Goal: Information Seeking & Learning: Learn about a topic

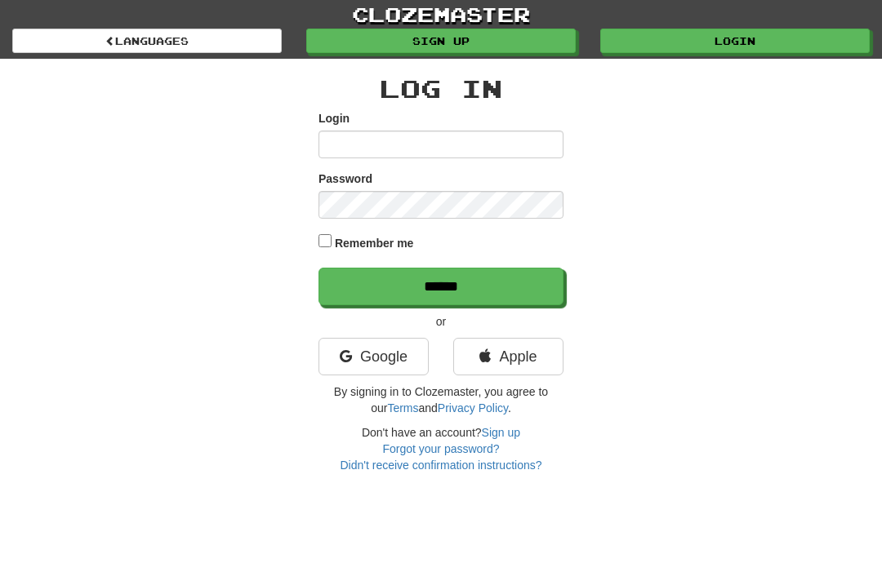
click at [395, 362] on link "Google" at bounding box center [373, 357] width 110 height 38
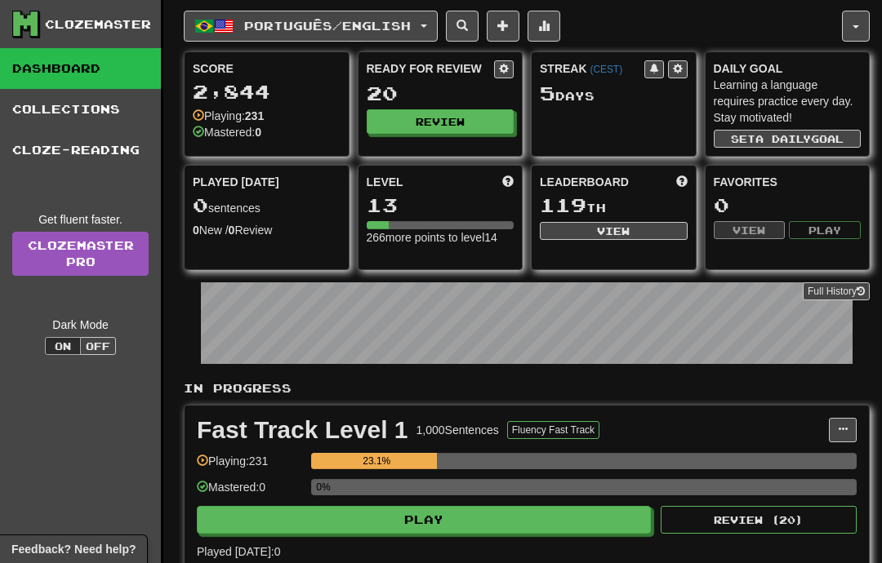
click at [559, 509] on button "Play" at bounding box center [424, 520] width 454 height 28
select select "**"
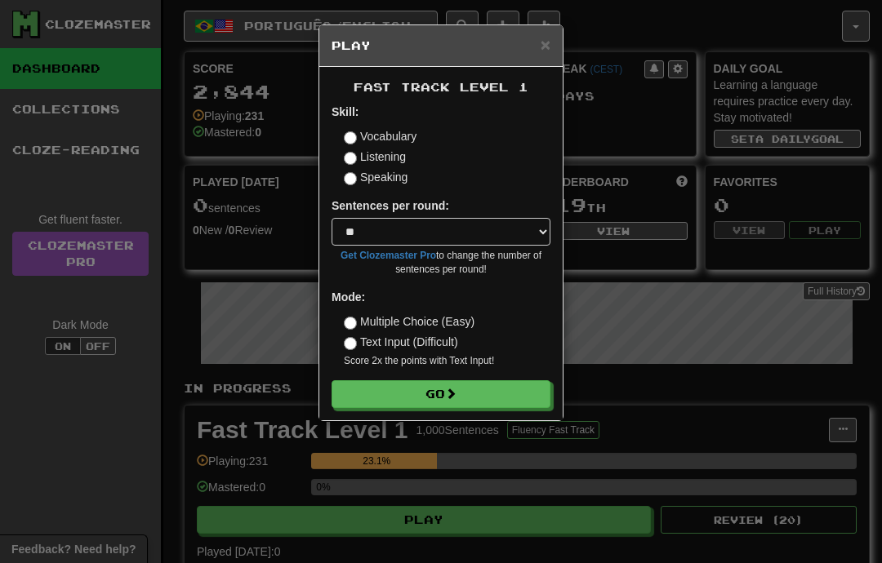
click at [521, 402] on button "Go" at bounding box center [440, 394] width 219 height 28
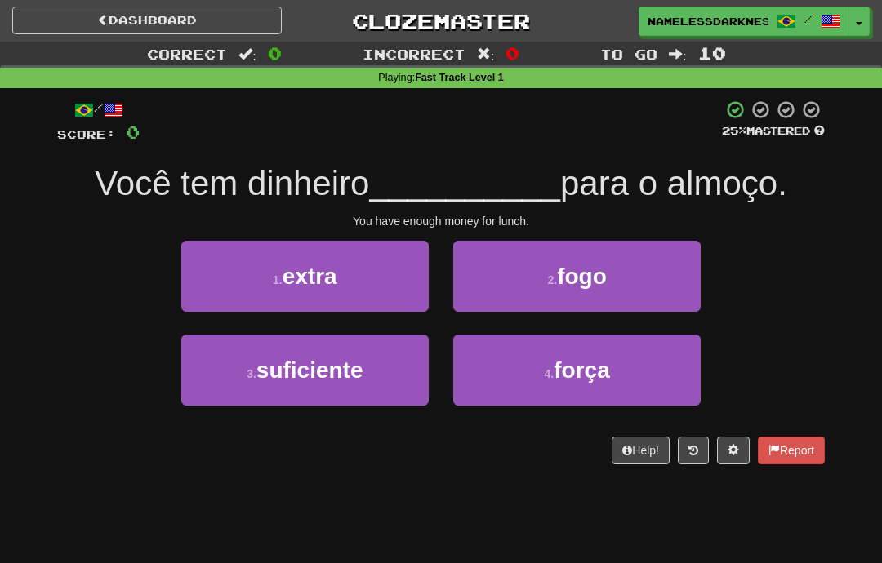
click at [399, 372] on button "3 . suficiente" at bounding box center [304, 370] width 247 height 71
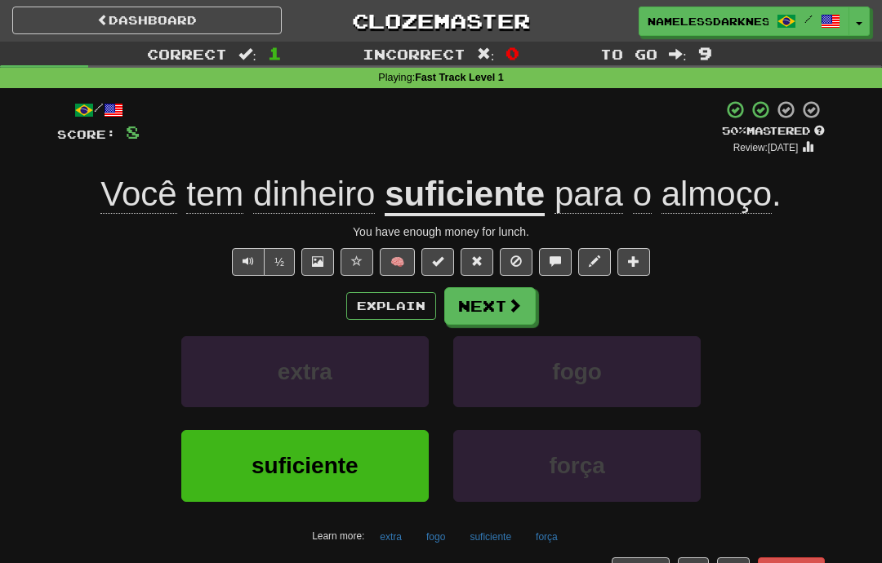
click at [509, 306] on span at bounding box center [514, 305] width 15 height 15
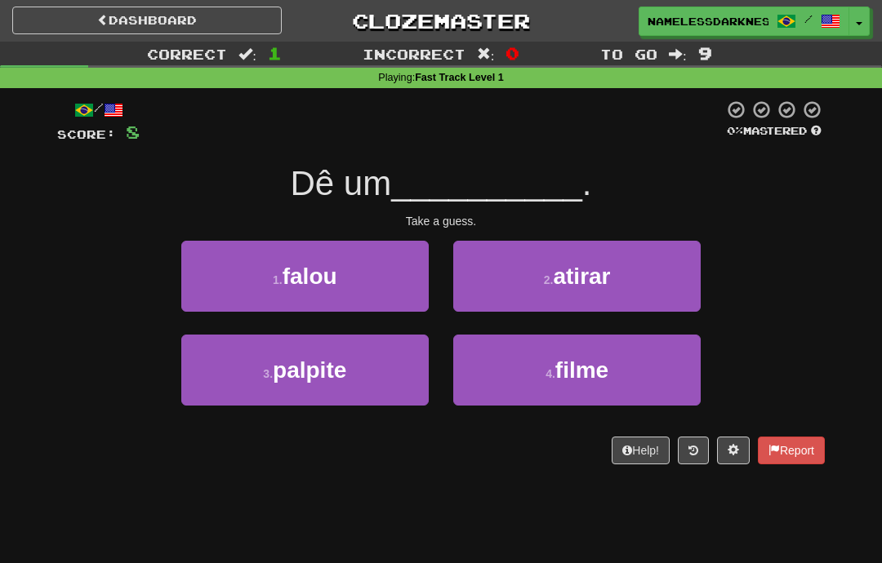
click at [610, 283] on span "atirar" at bounding box center [581, 276] width 57 height 25
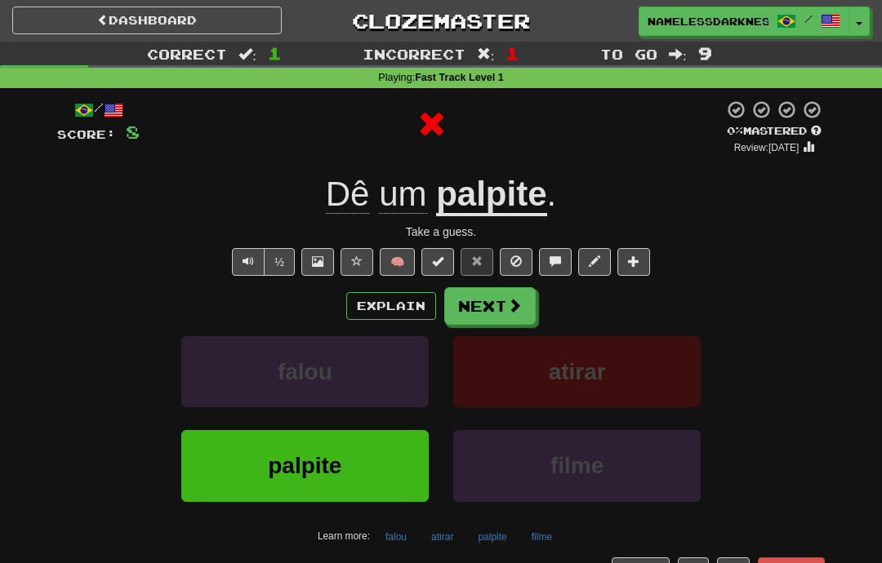
click at [419, 303] on button "Explain" at bounding box center [391, 306] width 90 height 28
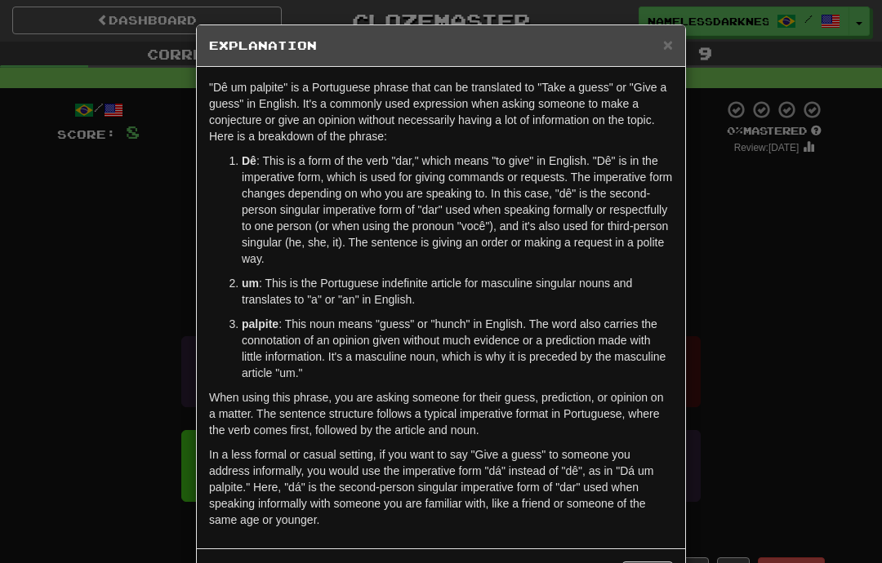
click at [112, 229] on div "× Explanation "Dê um palpite" is a Portuguese phrase that can be translated to …" at bounding box center [441, 281] width 882 height 563
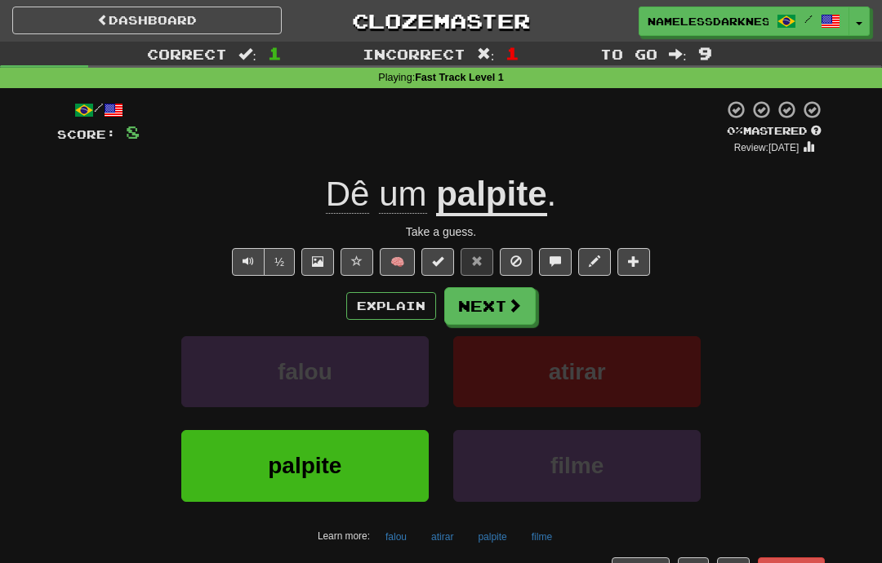
click at [521, 298] on span at bounding box center [514, 305] width 15 height 15
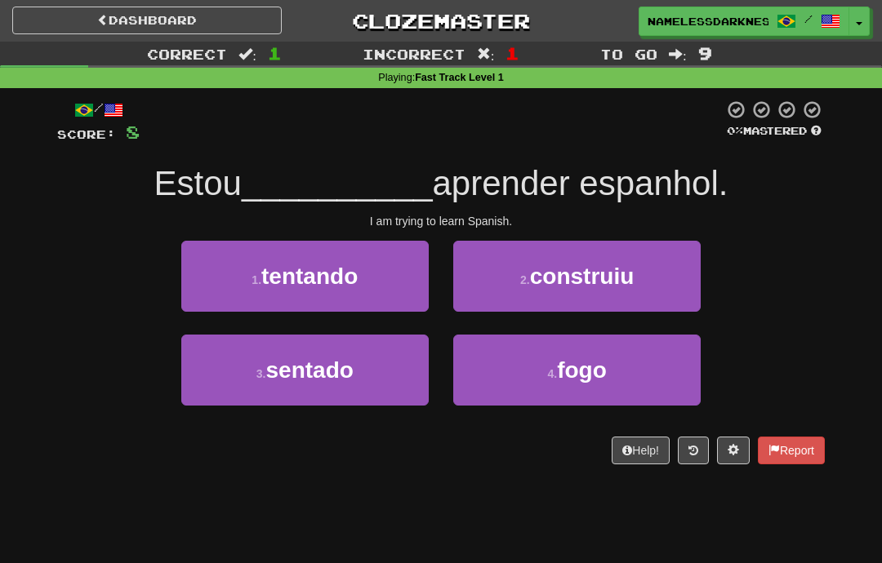
click at [322, 374] on span "sentado" at bounding box center [308, 370] width 87 height 25
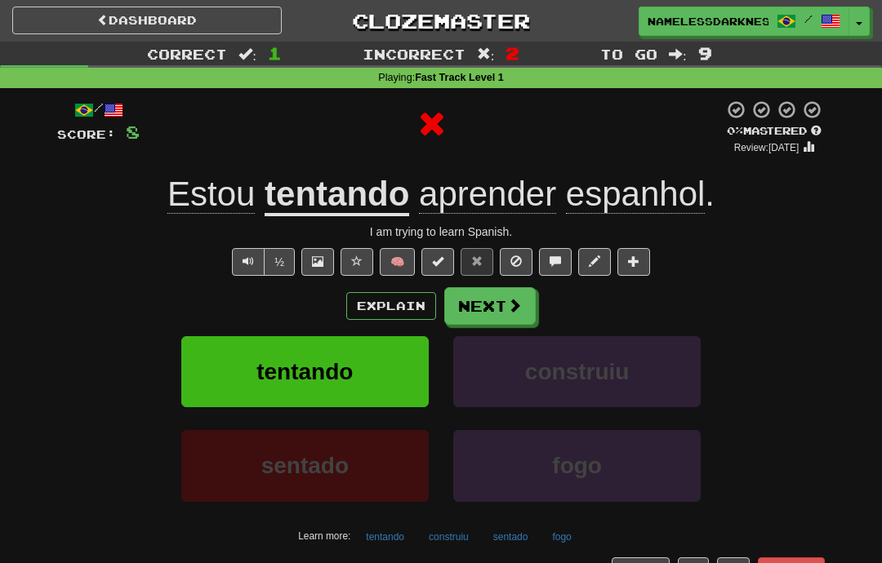
click at [392, 305] on button "Explain" at bounding box center [391, 306] width 90 height 28
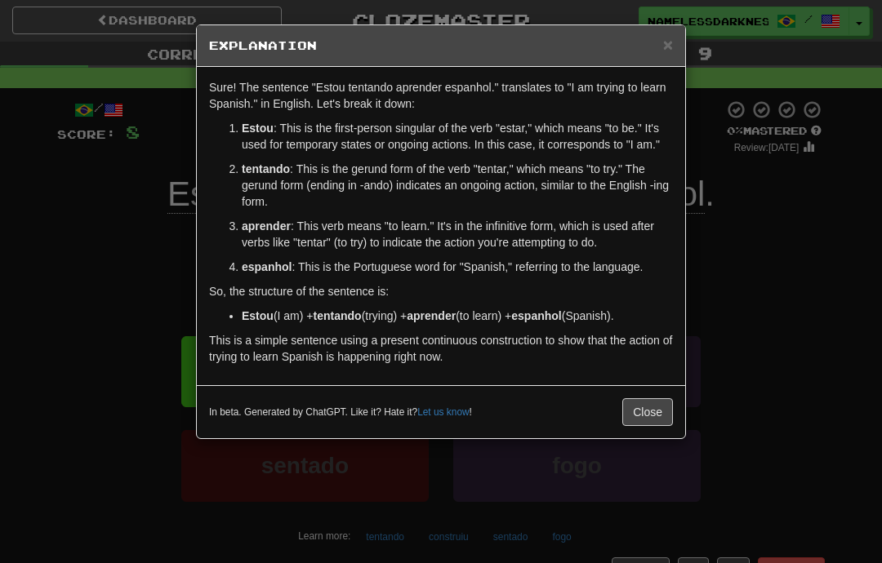
click at [124, 189] on div "× Explanation Sure! The sentence "Estou tentando aprender espanhol." translates…" at bounding box center [441, 281] width 882 height 563
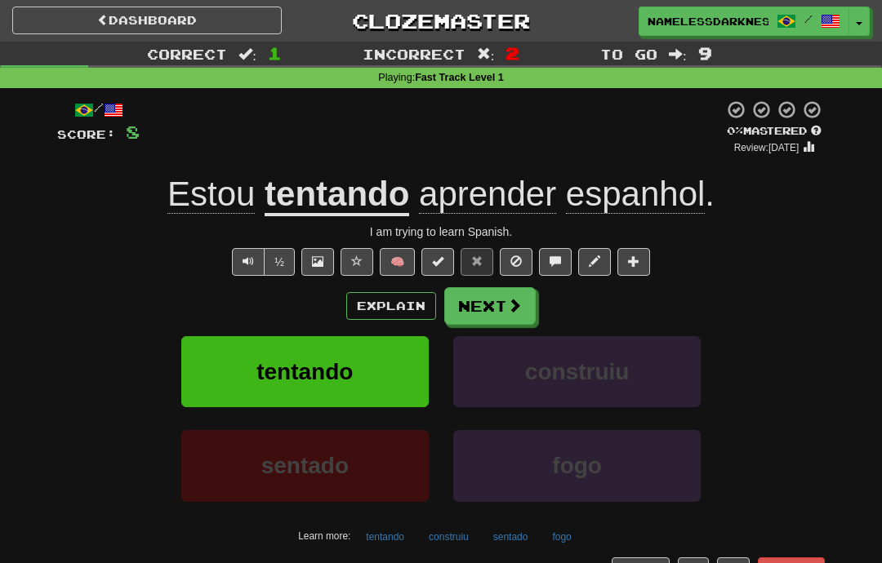
click at [495, 307] on button "Next" at bounding box center [489, 306] width 91 height 38
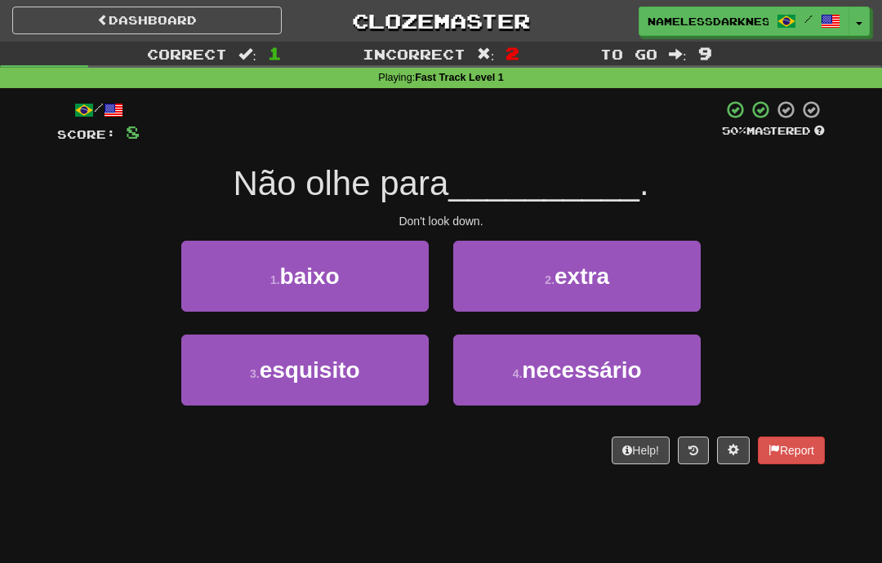
click at [402, 290] on button "1 . baixo" at bounding box center [304, 276] width 247 height 71
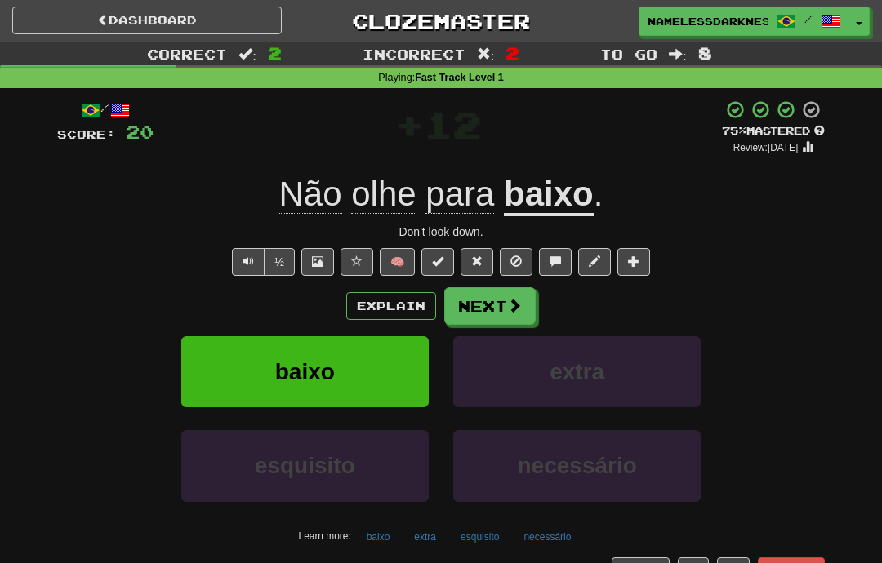
click at [516, 306] on span at bounding box center [514, 305] width 15 height 15
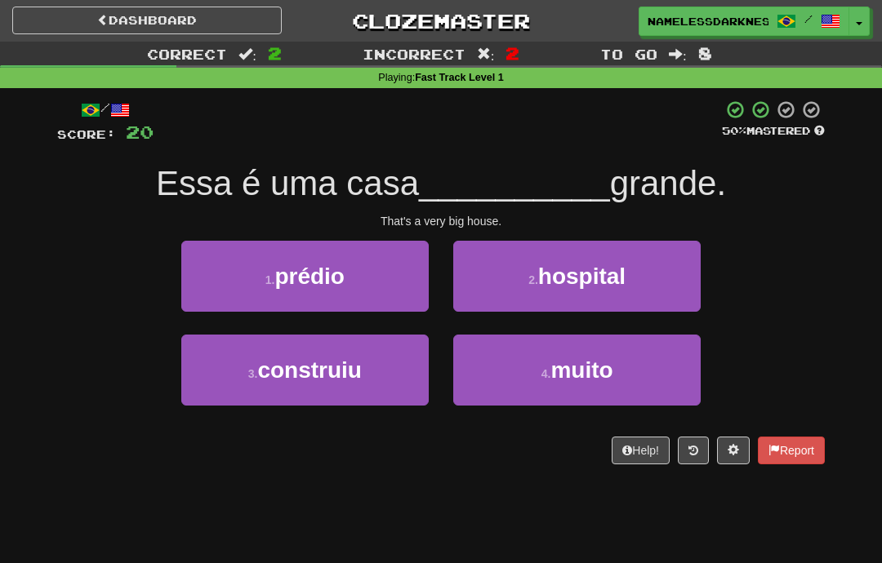
click at [580, 358] on span "muito" at bounding box center [581, 370] width 62 height 25
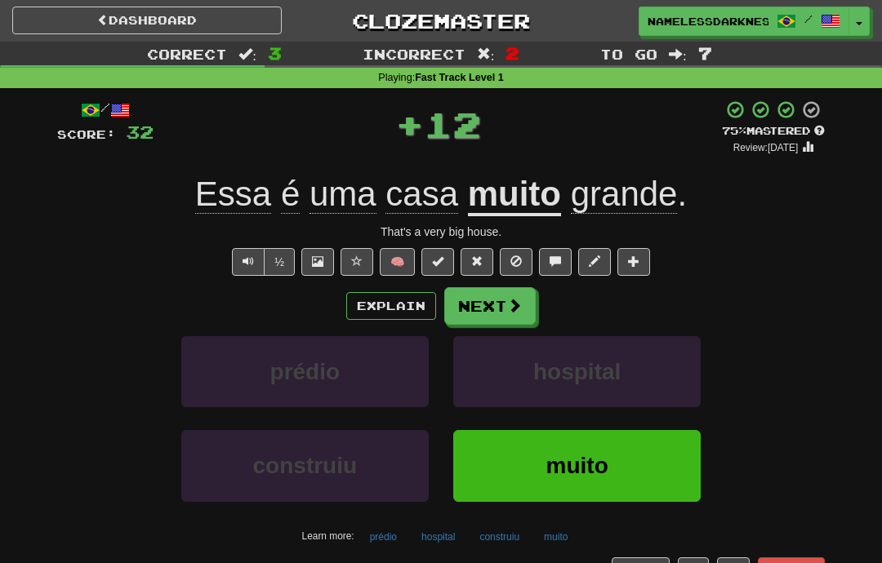
click at [507, 312] on span at bounding box center [514, 305] width 15 height 15
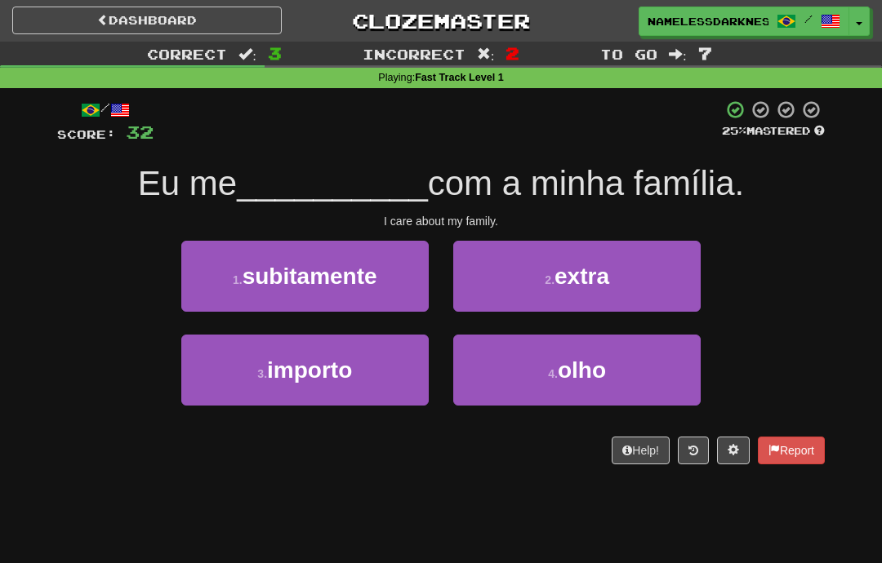
click at [227, 258] on button "1 . subitamente" at bounding box center [304, 276] width 247 height 71
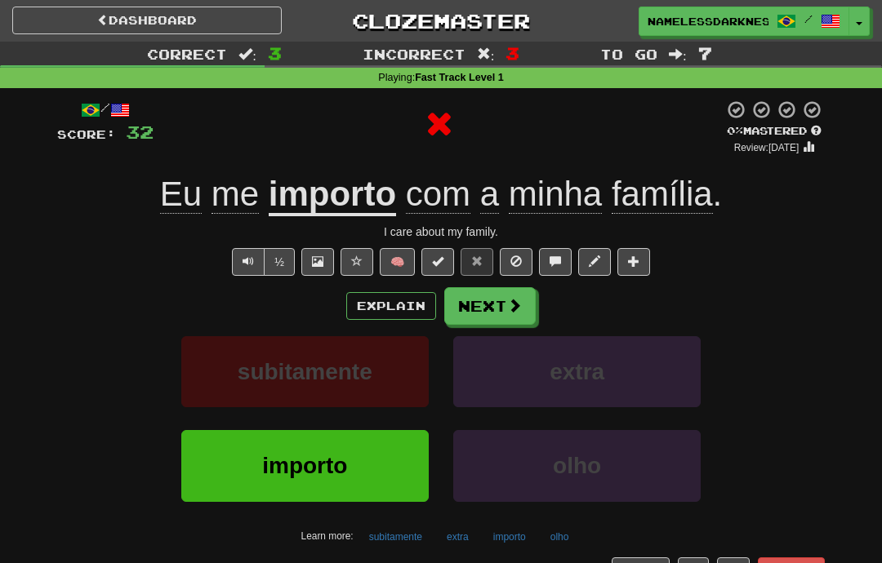
click at [398, 308] on button "Explain" at bounding box center [391, 306] width 90 height 28
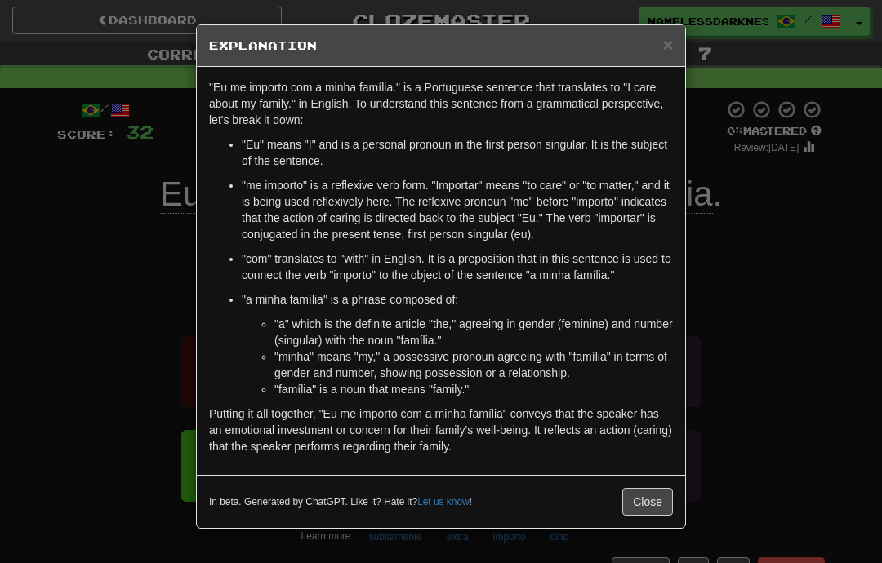
click at [744, 285] on div "× Explanation "Eu me importo com a minha família." is a Portuguese sentence tha…" at bounding box center [441, 281] width 882 height 563
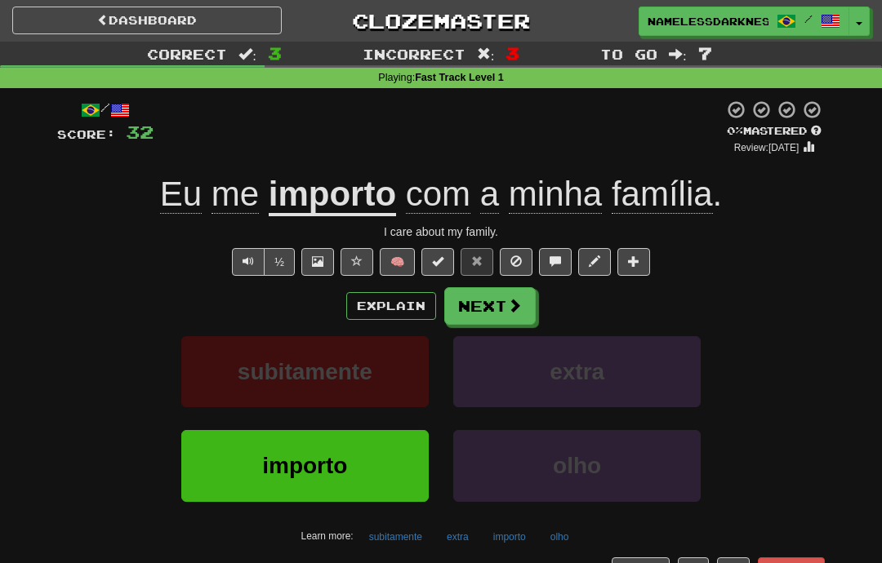
click at [507, 307] on span at bounding box center [514, 305] width 15 height 15
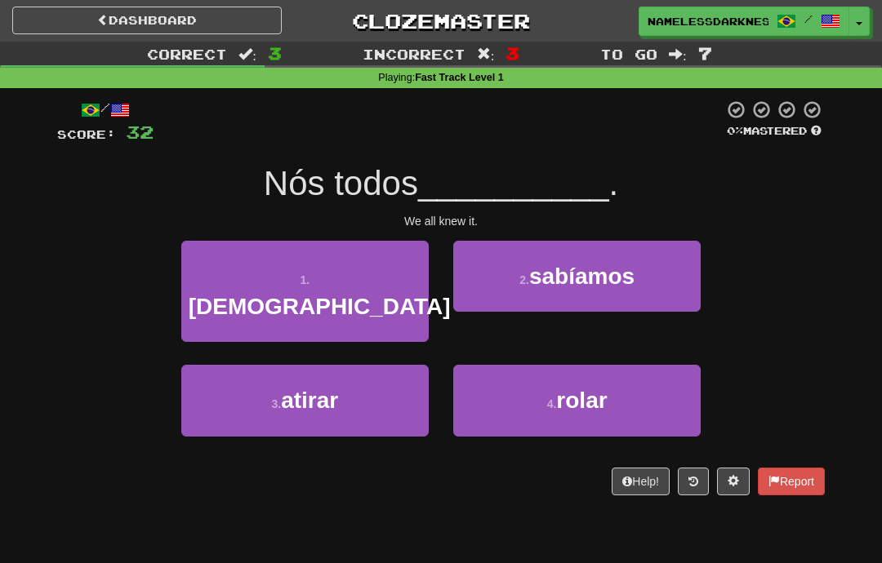
click at [599, 288] on button "2 . sabíamos" at bounding box center [576, 276] width 247 height 71
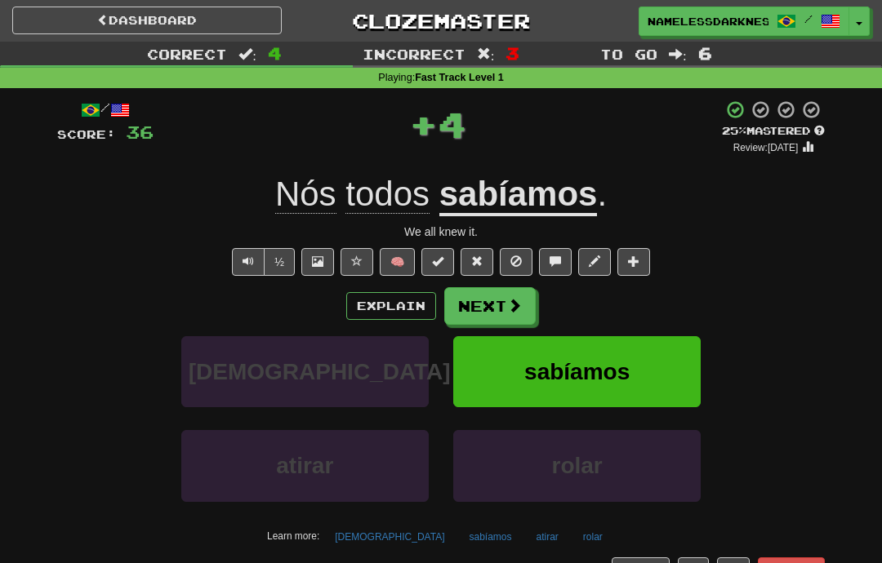
click at [353, 298] on button "Explain" at bounding box center [391, 306] width 90 height 28
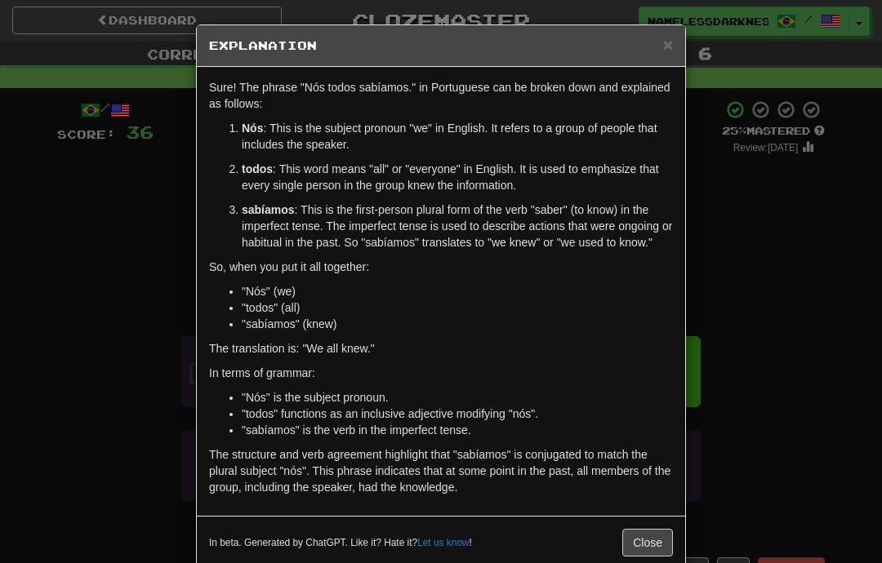
click at [114, 287] on div "× Explanation Sure! The phrase "Nós todos sabíamos." in Portuguese can be broke…" at bounding box center [441, 281] width 882 height 563
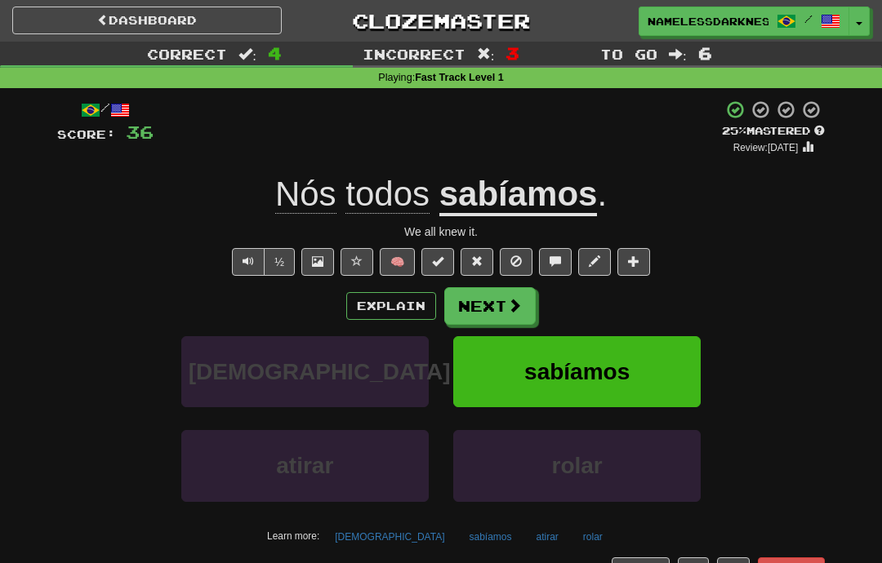
click at [509, 302] on span at bounding box center [514, 305] width 15 height 15
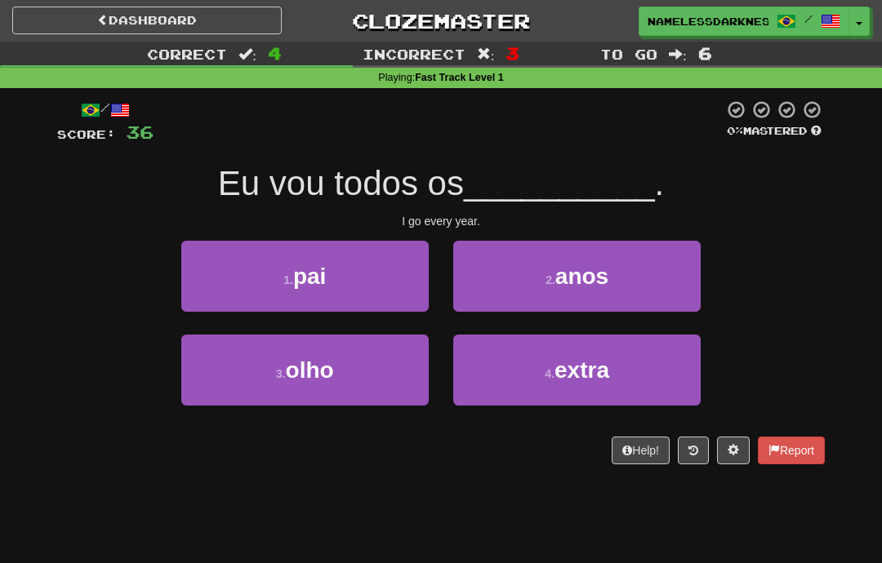
click at [617, 284] on button "2 . anos" at bounding box center [576, 276] width 247 height 71
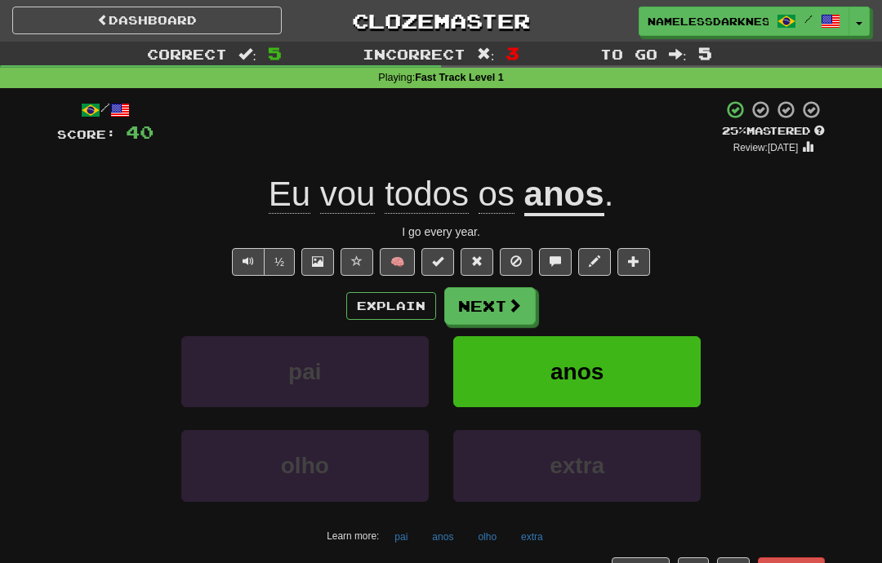
click at [513, 301] on span at bounding box center [514, 305] width 15 height 15
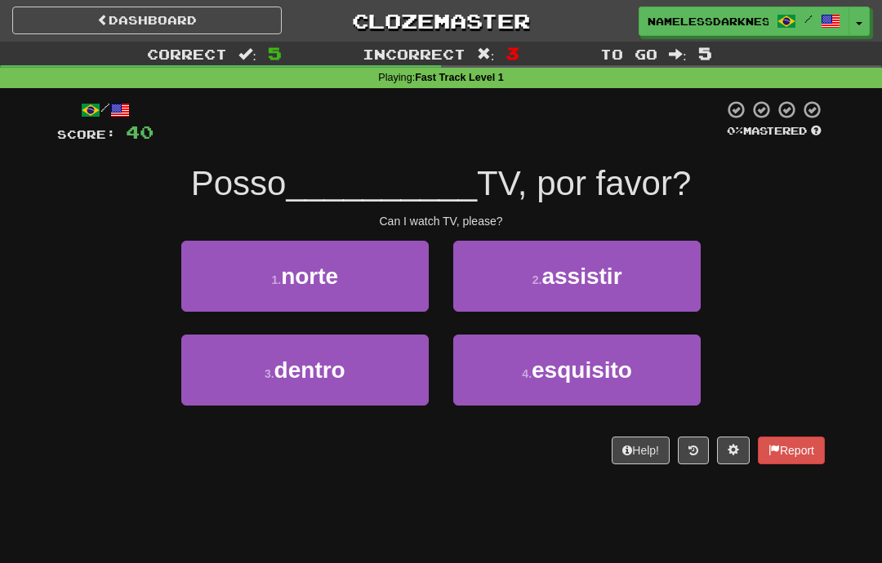
click at [663, 291] on button "2 . assistir" at bounding box center [576, 276] width 247 height 71
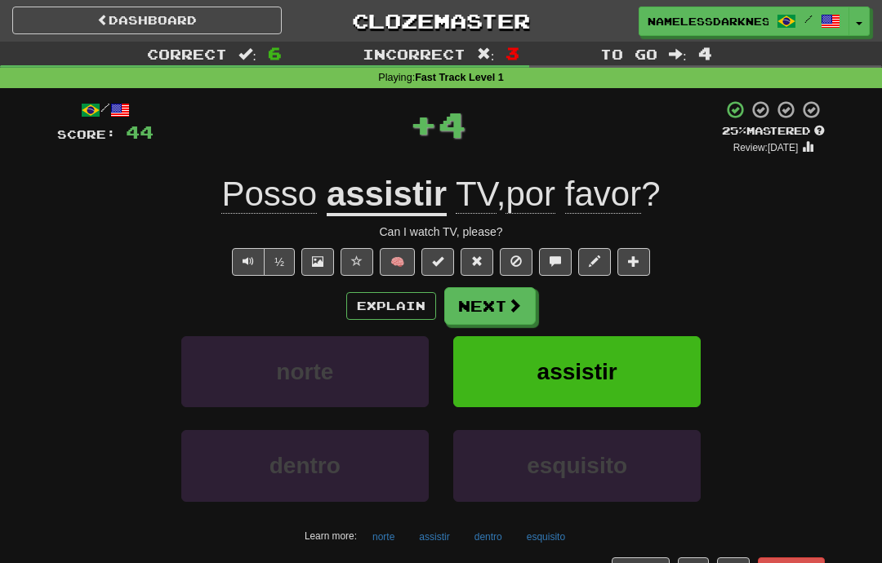
click at [521, 305] on span at bounding box center [514, 305] width 15 height 15
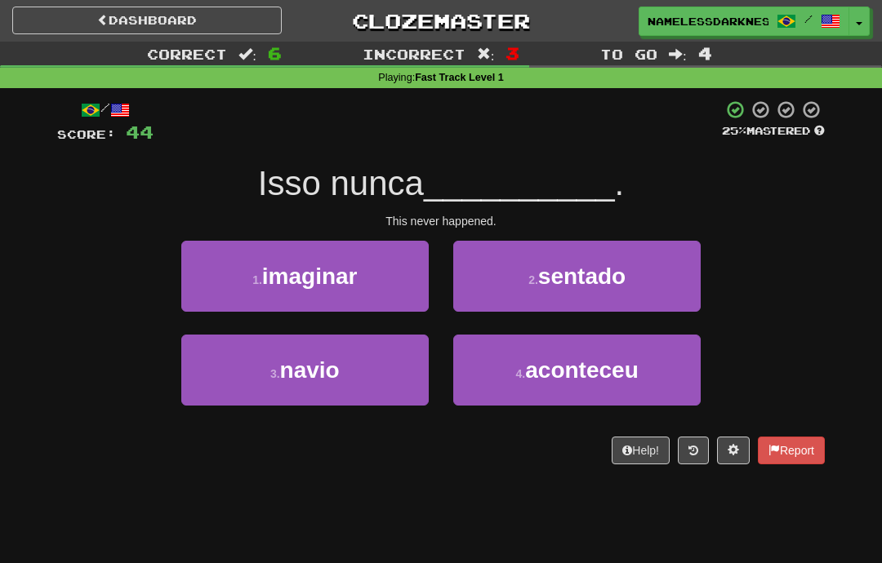
click at [642, 271] on button "2 . sentado" at bounding box center [576, 276] width 247 height 71
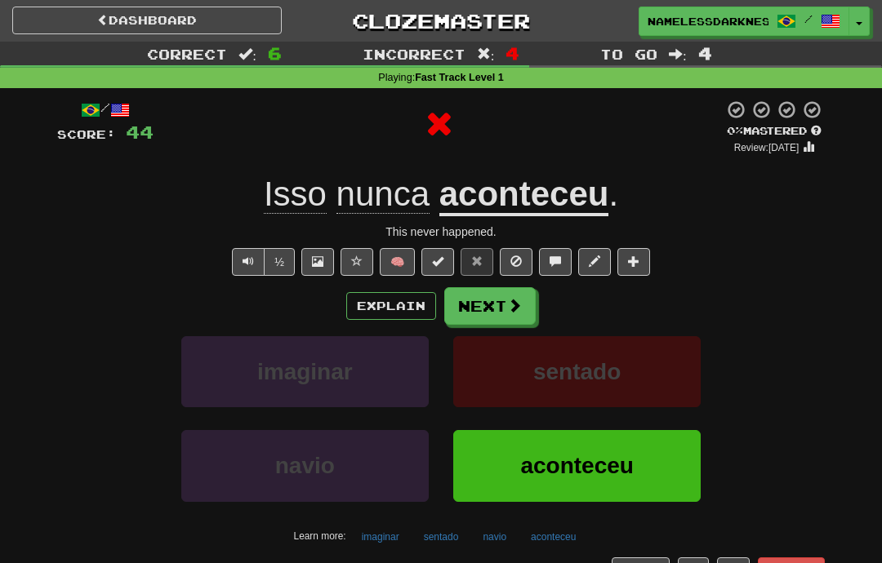
click at [415, 303] on button "Explain" at bounding box center [391, 306] width 90 height 28
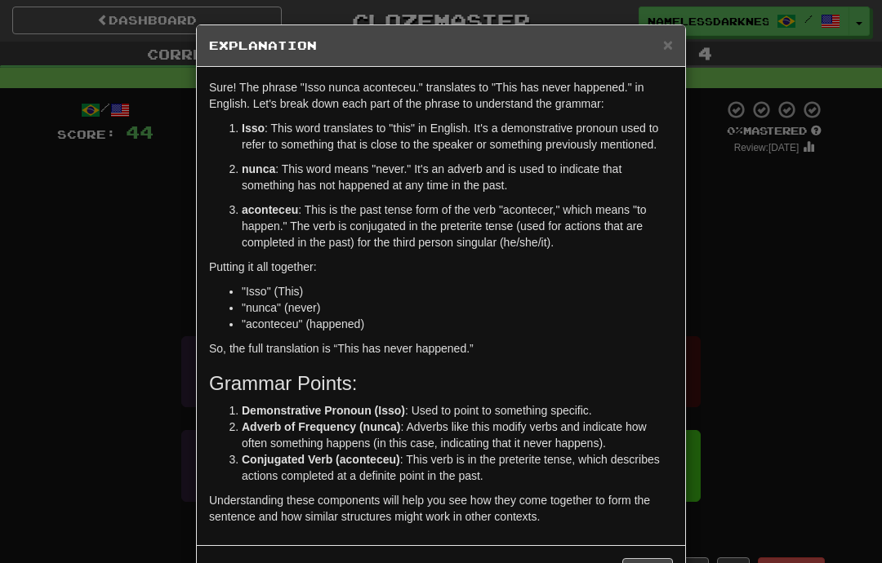
click at [736, 278] on div "× Explanation Sure! The phrase "Isso nunca aconteceu." translates to "This has …" at bounding box center [441, 281] width 882 height 563
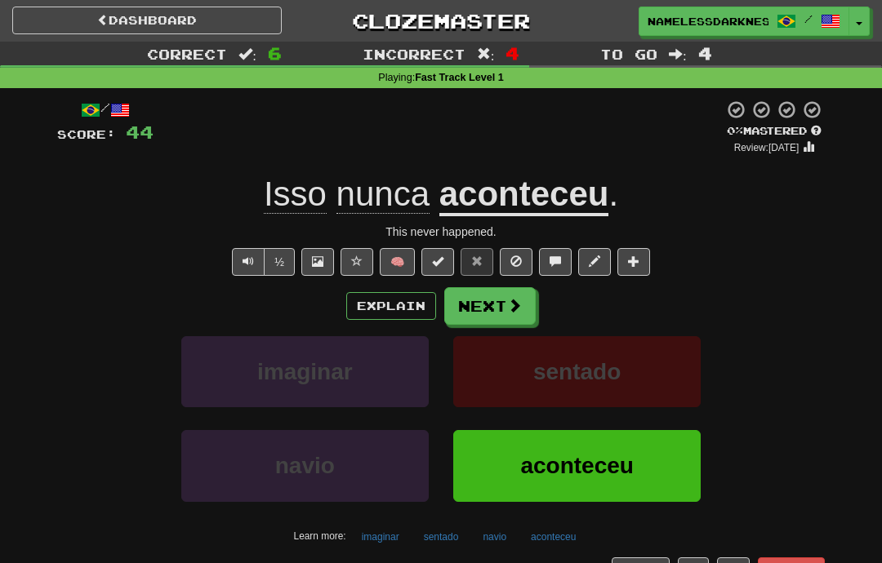
click at [521, 304] on span at bounding box center [514, 305] width 15 height 15
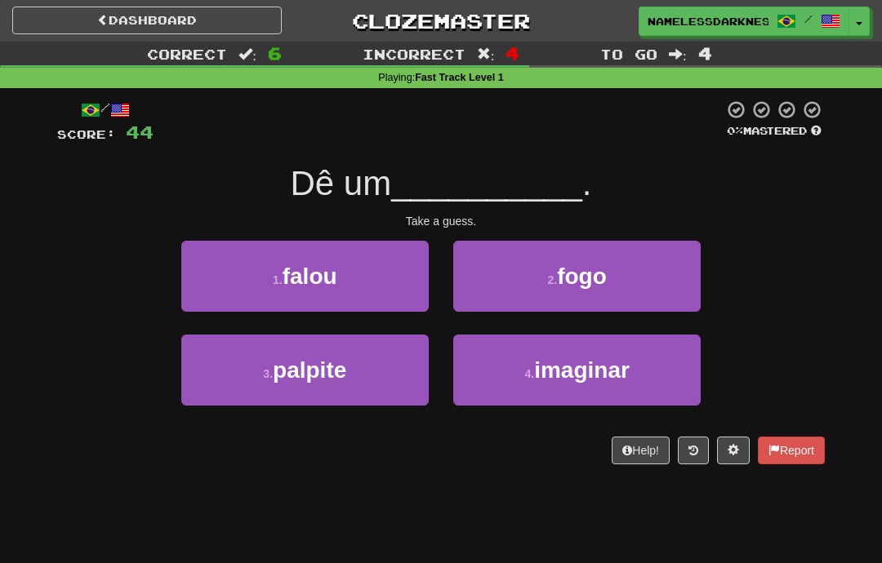
click at [547, 278] on small "2 ." at bounding box center [552, 279] width 10 height 13
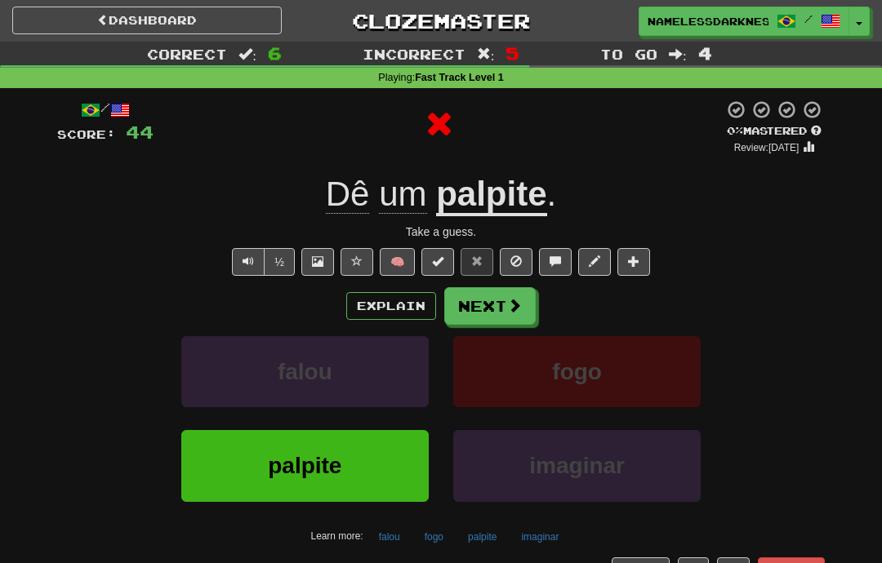
click at [490, 307] on button "Next" at bounding box center [489, 306] width 91 height 38
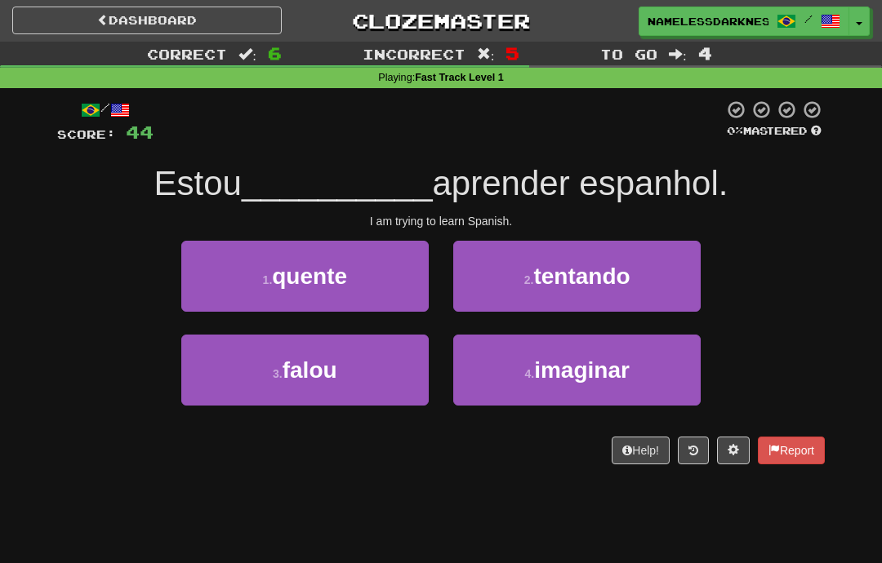
click at [592, 293] on button "2 . tentando" at bounding box center [576, 276] width 247 height 71
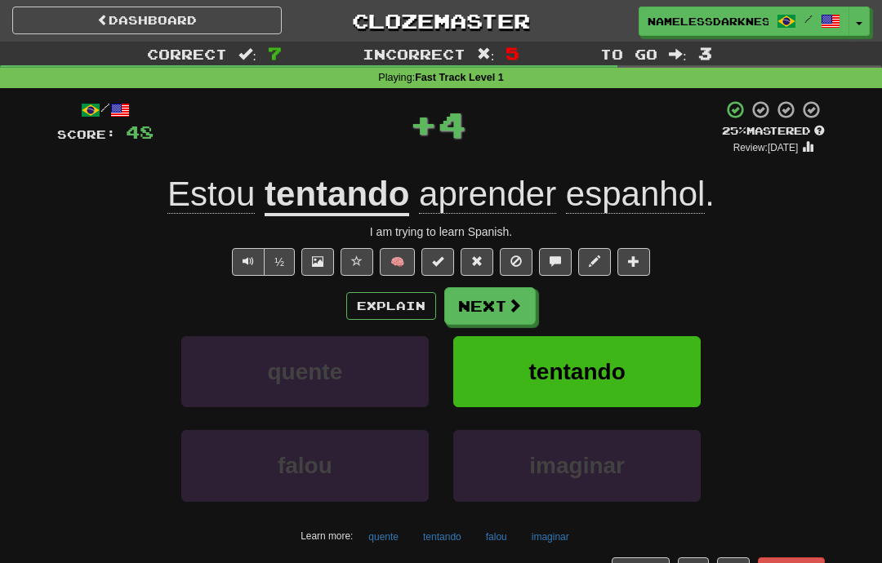
click at [507, 309] on span at bounding box center [514, 305] width 15 height 15
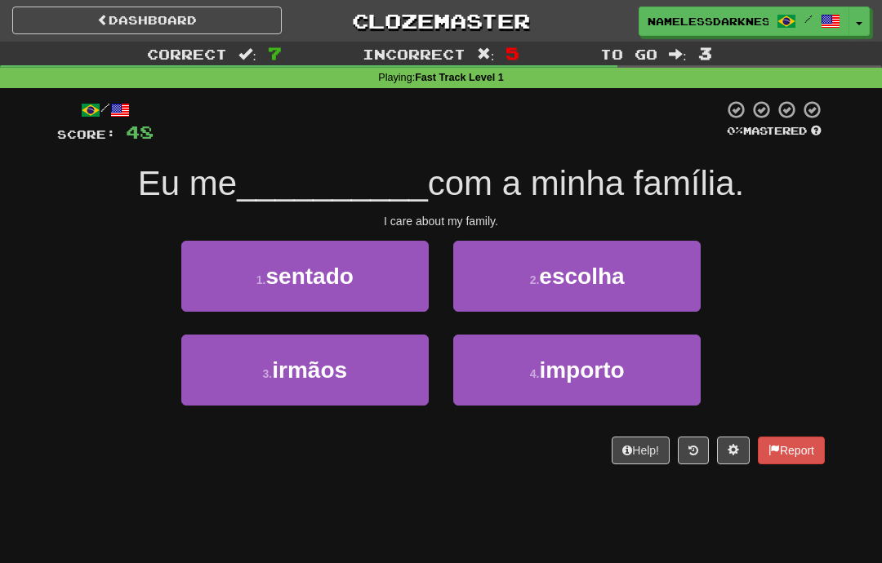
click at [606, 373] on span "importo" at bounding box center [581, 370] width 85 height 25
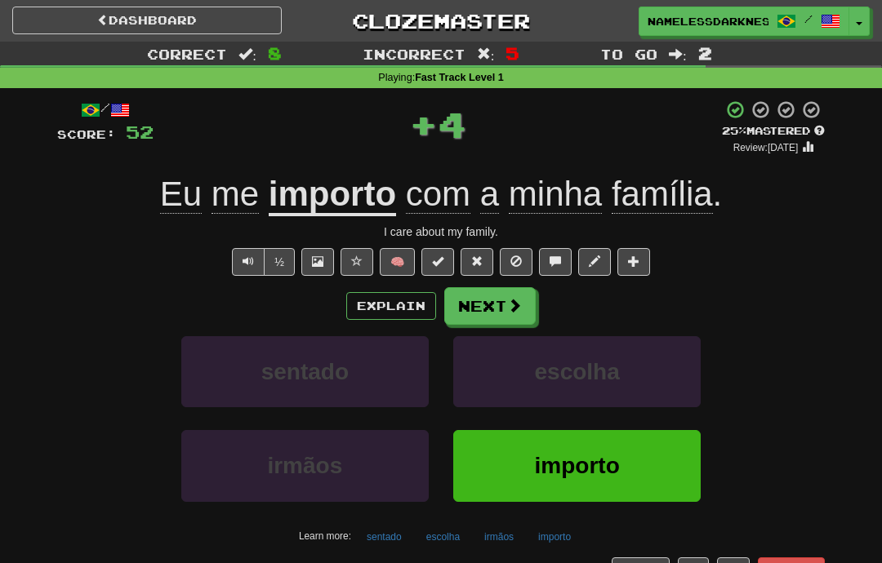
click at [504, 307] on button "Next" at bounding box center [489, 306] width 91 height 38
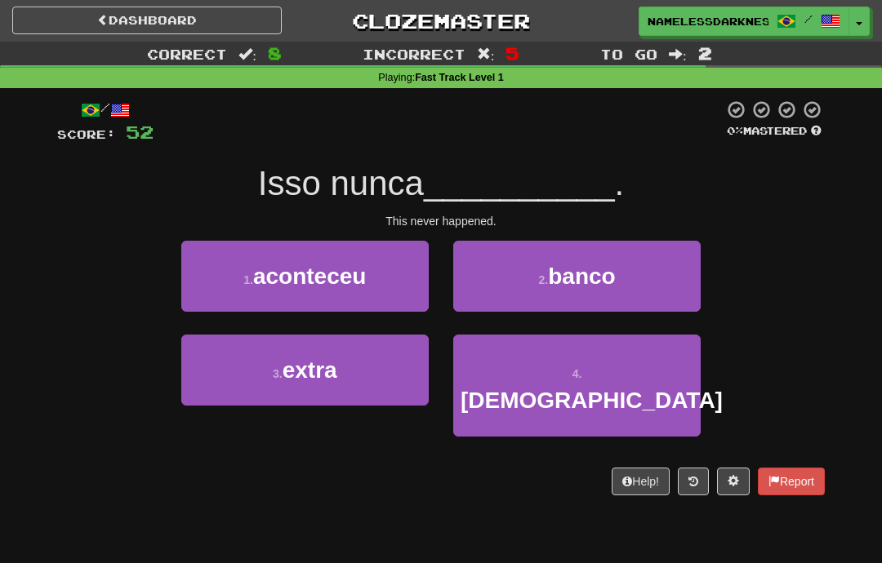
click at [207, 280] on button "1 . aconteceu" at bounding box center [304, 276] width 247 height 71
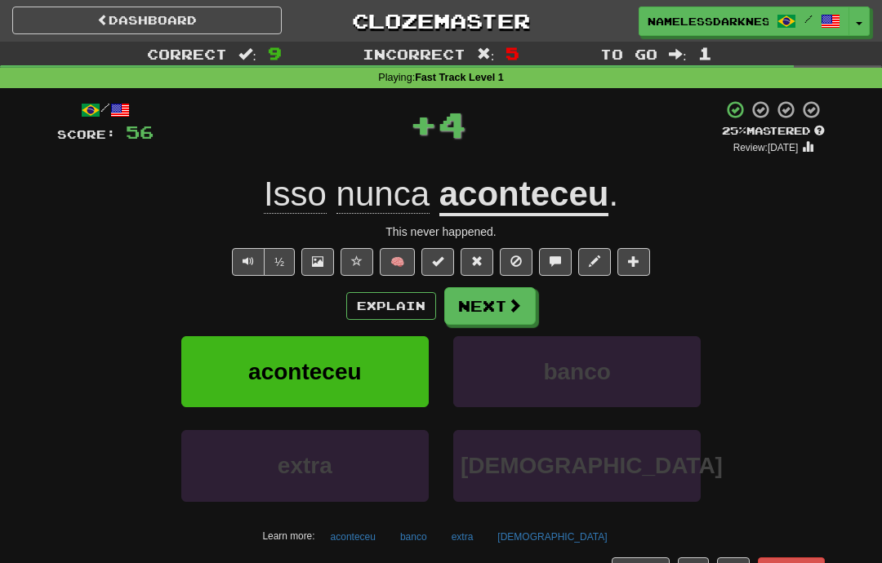
click at [514, 304] on span at bounding box center [514, 305] width 15 height 15
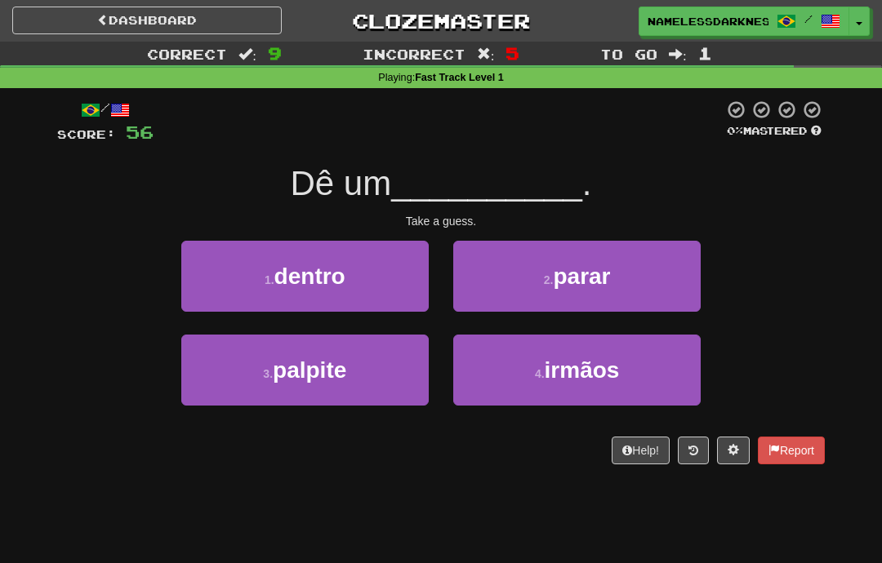
click at [411, 357] on button "3 . palpite" at bounding box center [304, 370] width 247 height 71
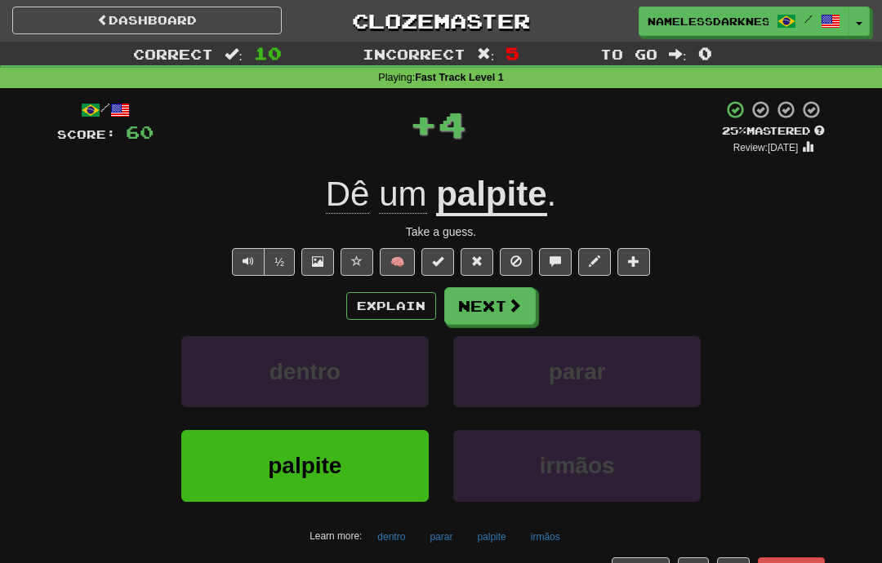
click at [507, 302] on span at bounding box center [514, 305] width 15 height 15
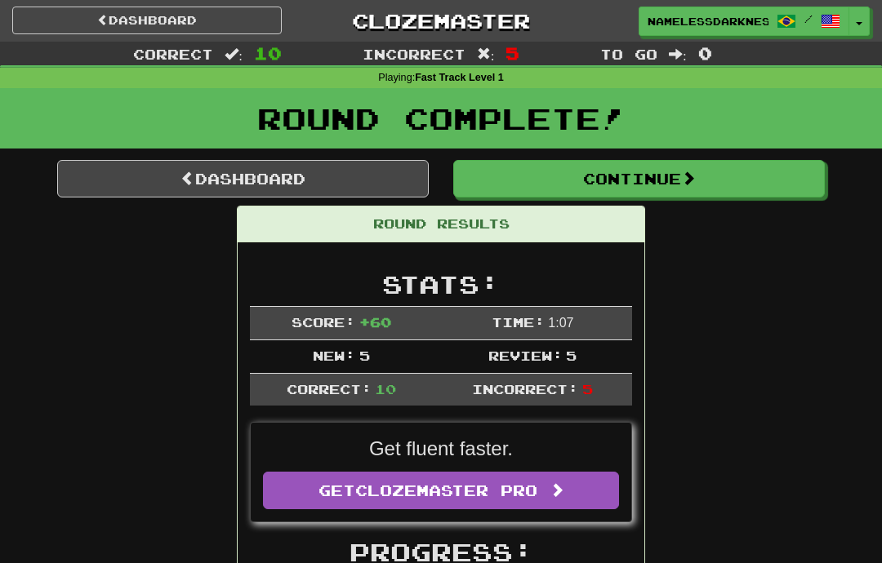
click at [741, 174] on button "Continue" at bounding box center [638, 179] width 371 height 38
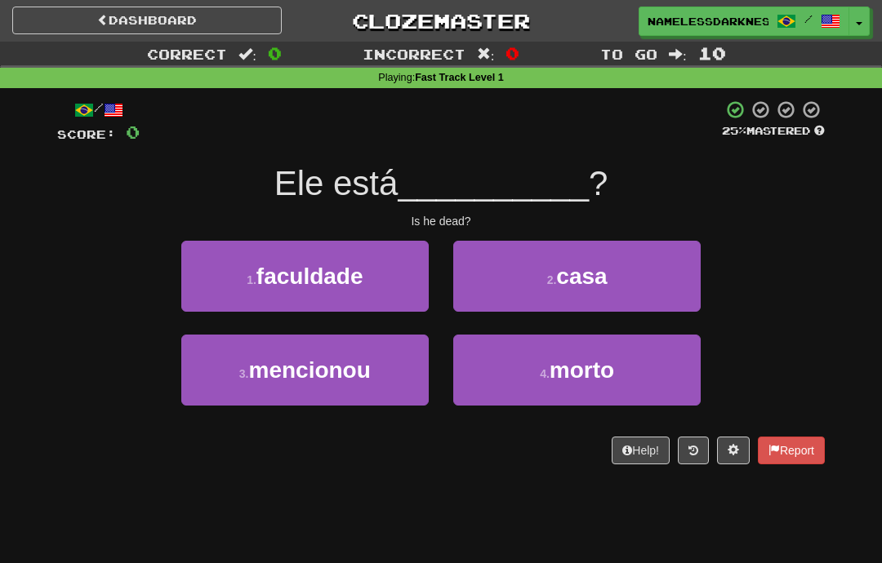
click at [590, 374] on span "morto" at bounding box center [581, 370] width 64 height 25
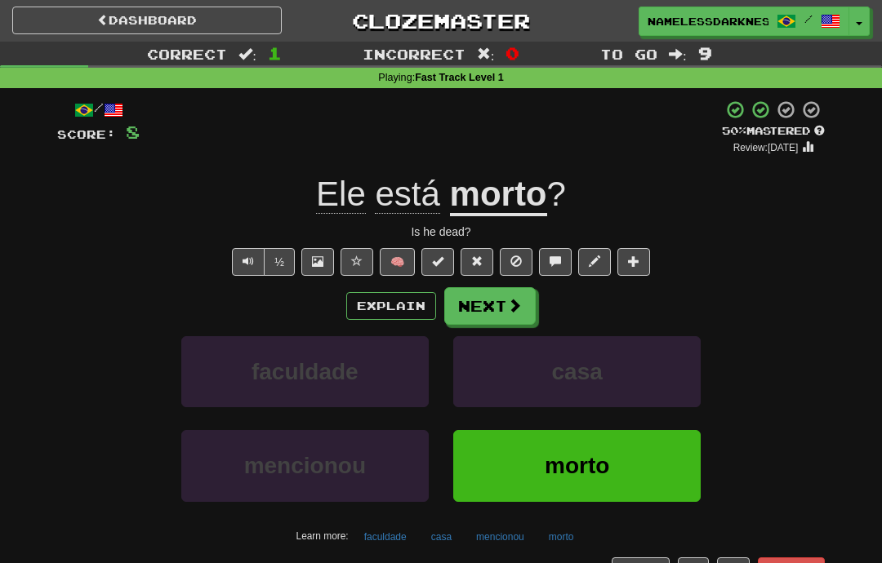
click at [523, 300] on button "Next" at bounding box center [489, 306] width 91 height 38
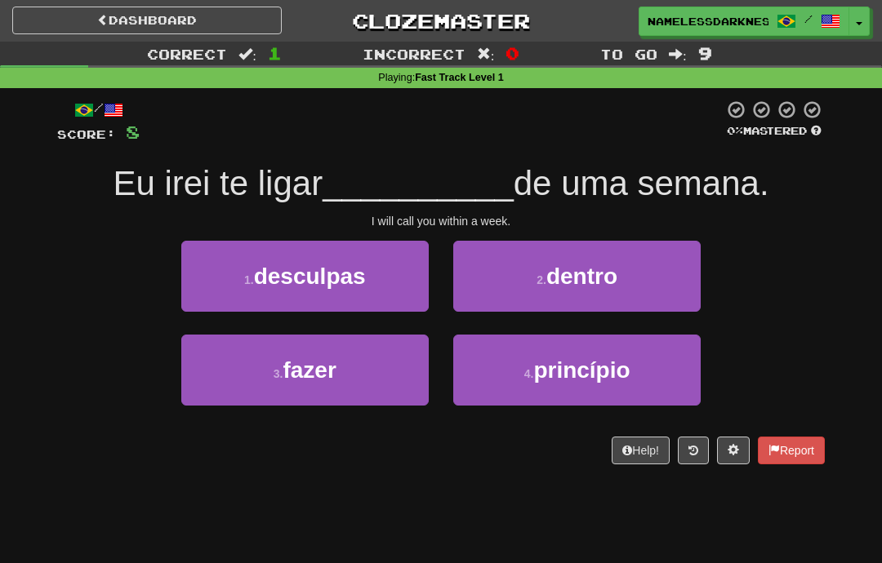
click at [593, 283] on span "dentro" at bounding box center [581, 276] width 71 height 25
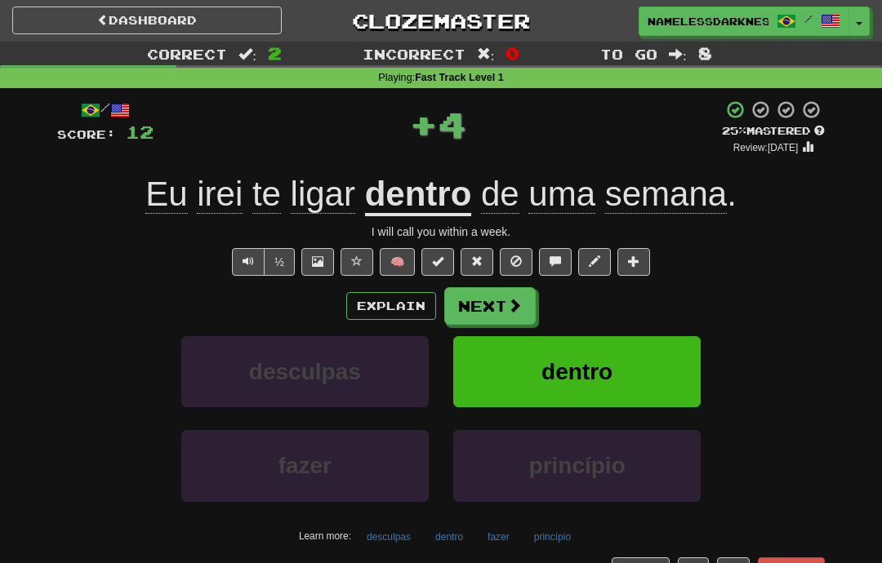
click at [416, 309] on button "Explain" at bounding box center [391, 306] width 90 height 28
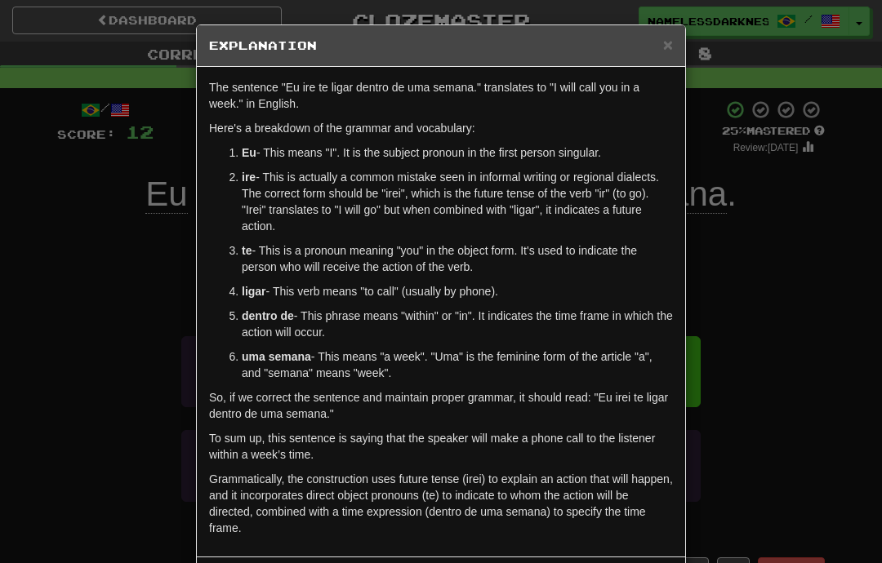
click at [119, 235] on div "× Explanation The sentence "Eu ire te ligar dentro de uma semana." translates t…" at bounding box center [441, 281] width 882 height 563
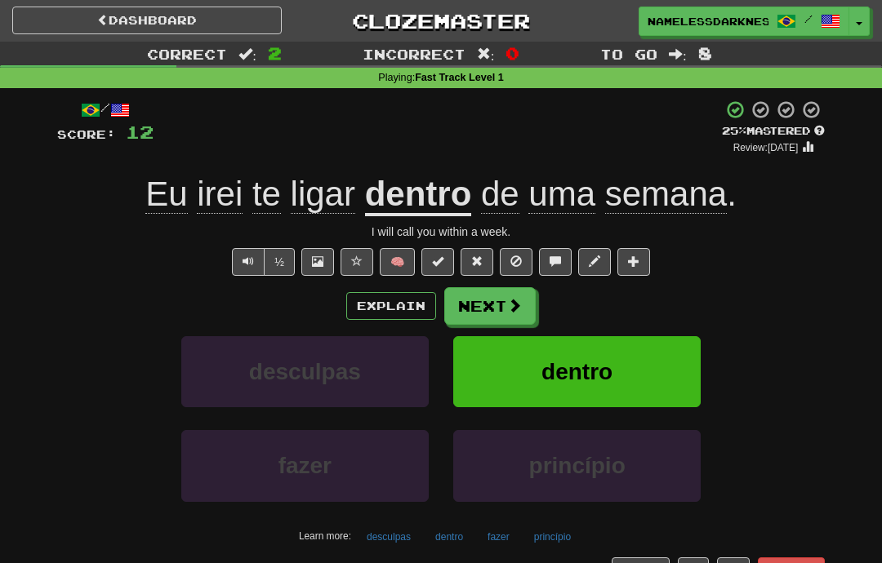
click at [468, 306] on button "Next" at bounding box center [489, 306] width 91 height 38
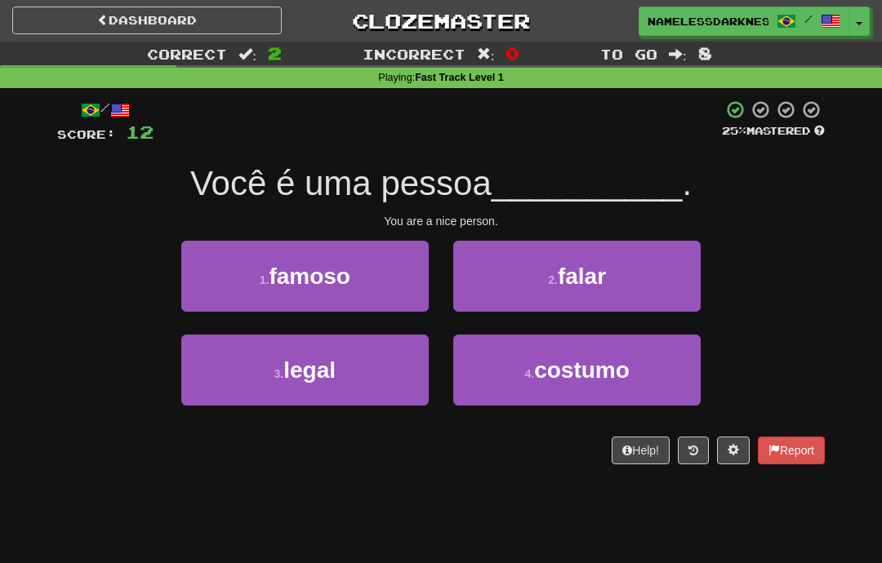
click at [265, 367] on button "3 . legal" at bounding box center [304, 370] width 247 height 71
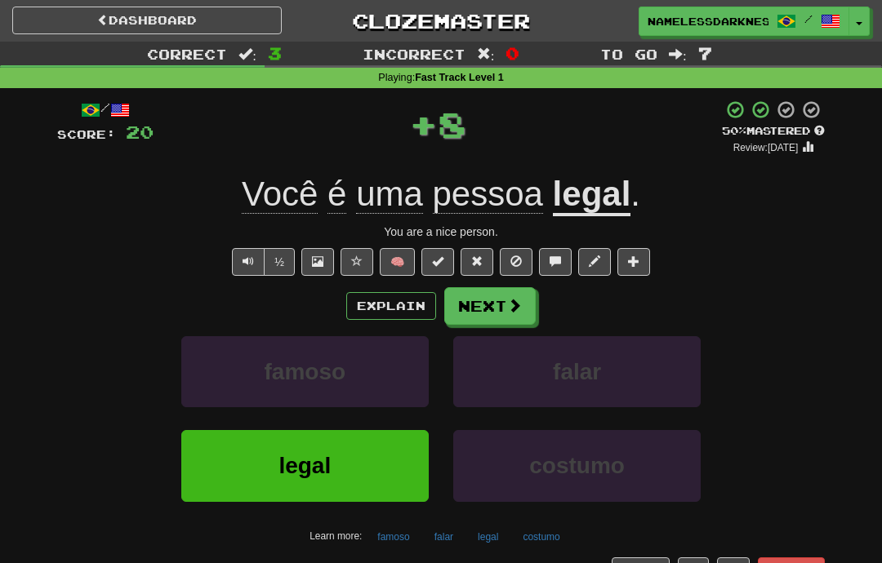
click at [514, 301] on span at bounding box center [514, 305] width 15 height 15
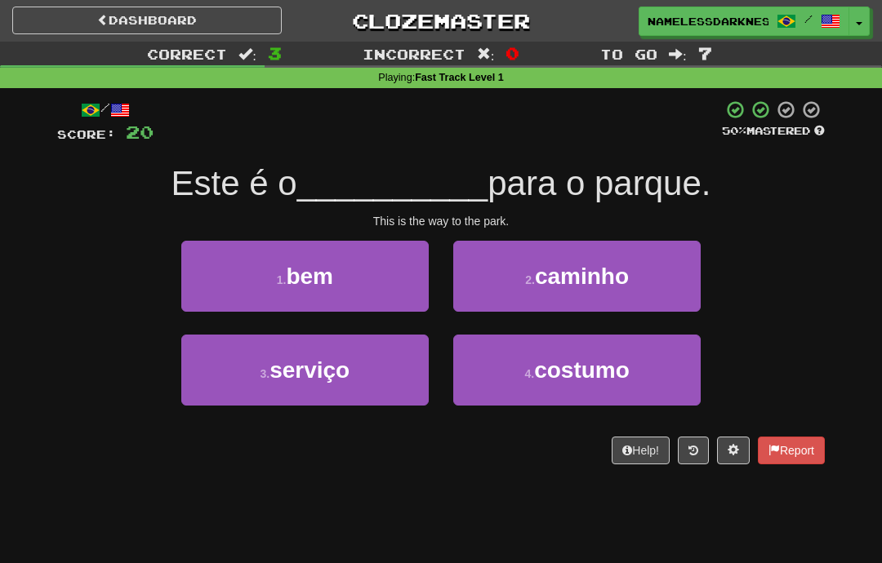
click at [586, 278] on span "caminho" at bounding box center [582, 276] width 94 height 25
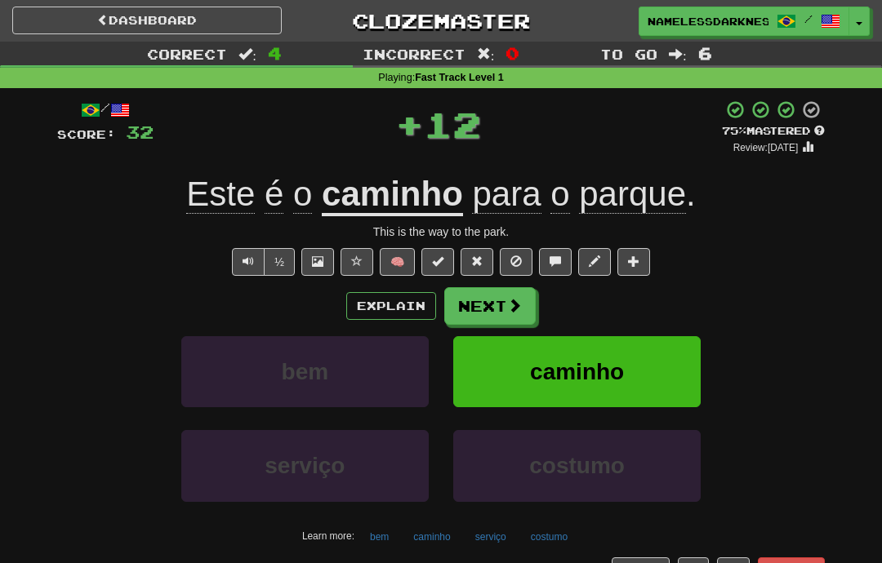
click at [489, 313] on button "Next" at bounding box center [489, 306] width 91 height 38
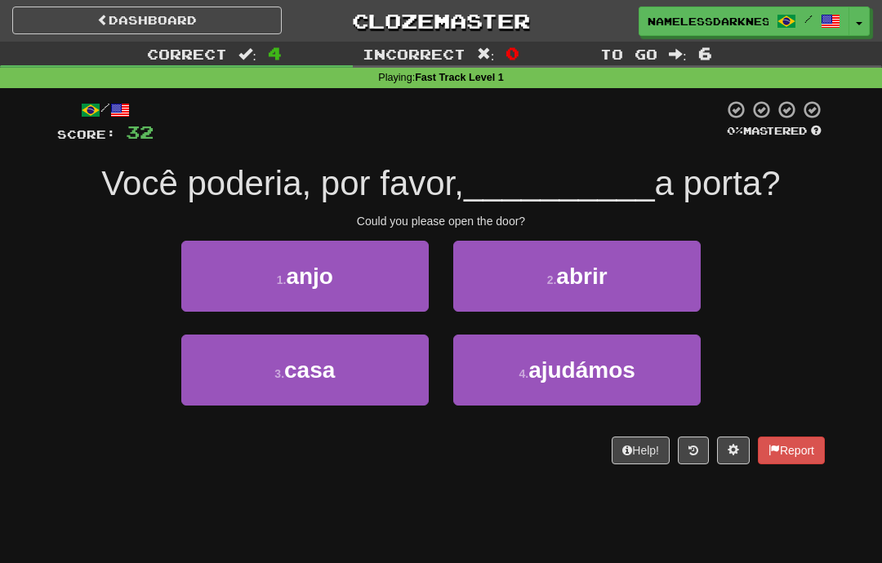
click at [597, 288] on button "2 . abrir" at bounding box center [576, 276] width 247 height 71
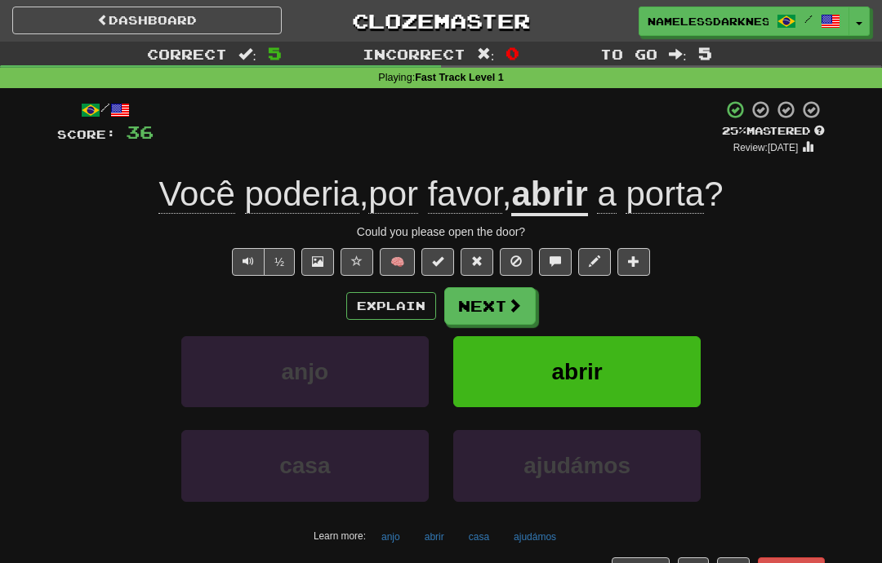
click at [391, 309] on button "Explain" at bounding box center [391, 306] width 90 height 28
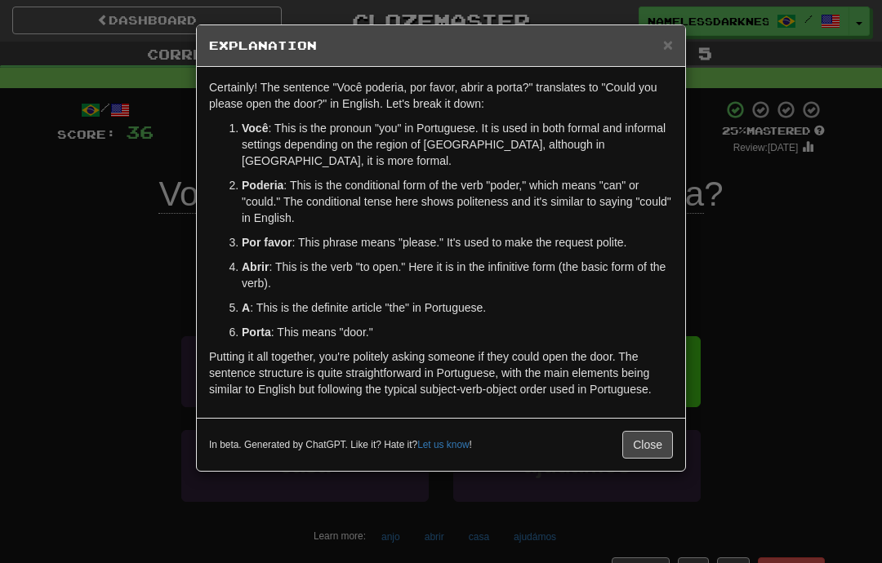
click at [162, 416] on div "× Explanation Certainly! The sentence "Você poderia, por favor, abrir a porta?"…" at bounding box center [441, 281] width 882 height 563
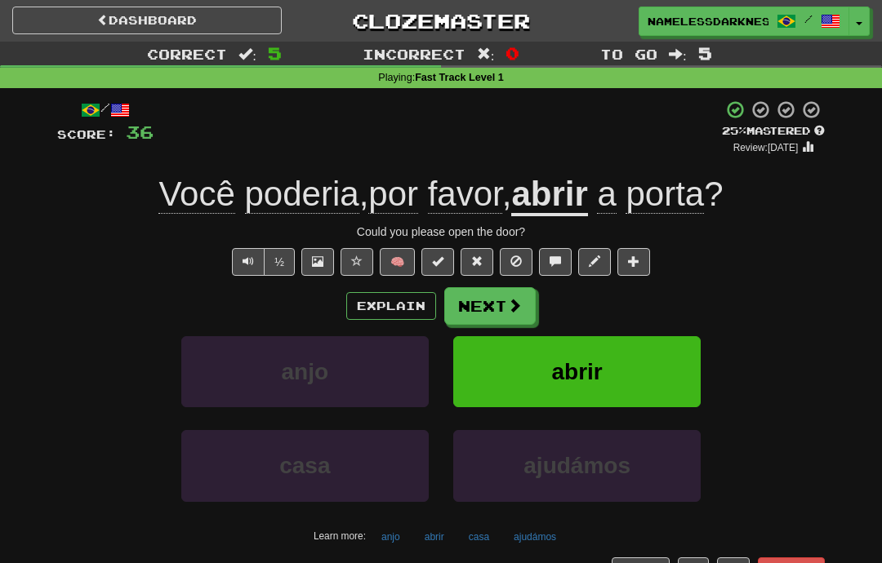
click at [505, 307] on button "Next" at bounding box center [489, 306] width 91 height 38
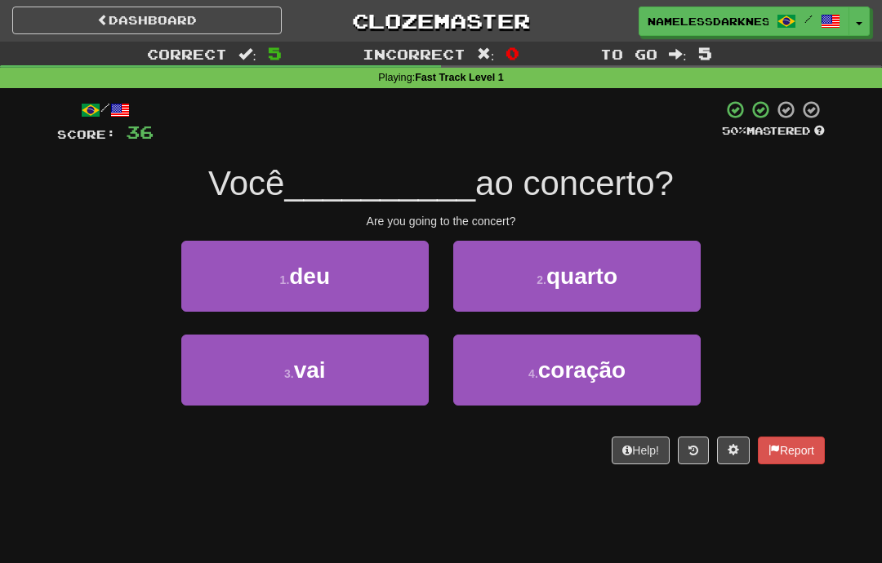
click at [389, 358] on button "3 . vai" at bounding box center [304, 370] width 247 height 71
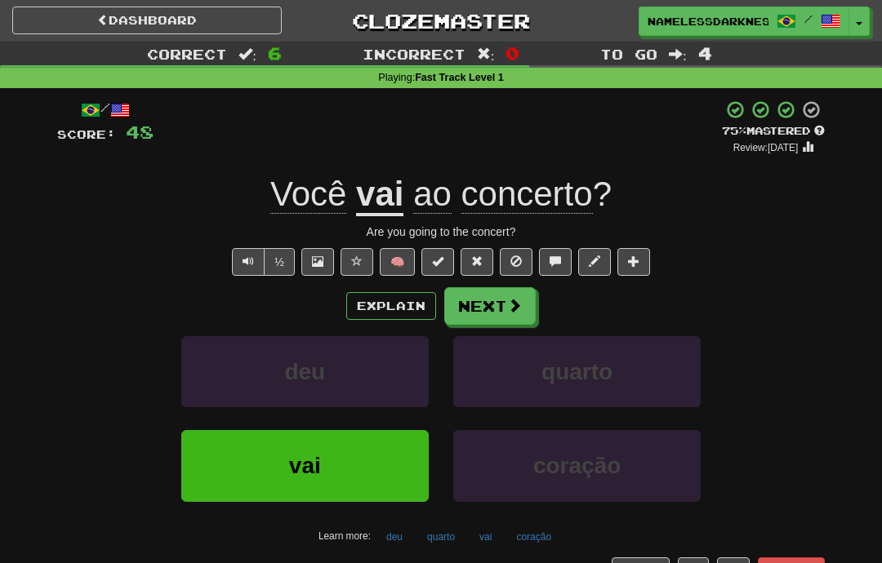
click at [511, 298] on span at bounding box center [514, 305] width 15 height 15
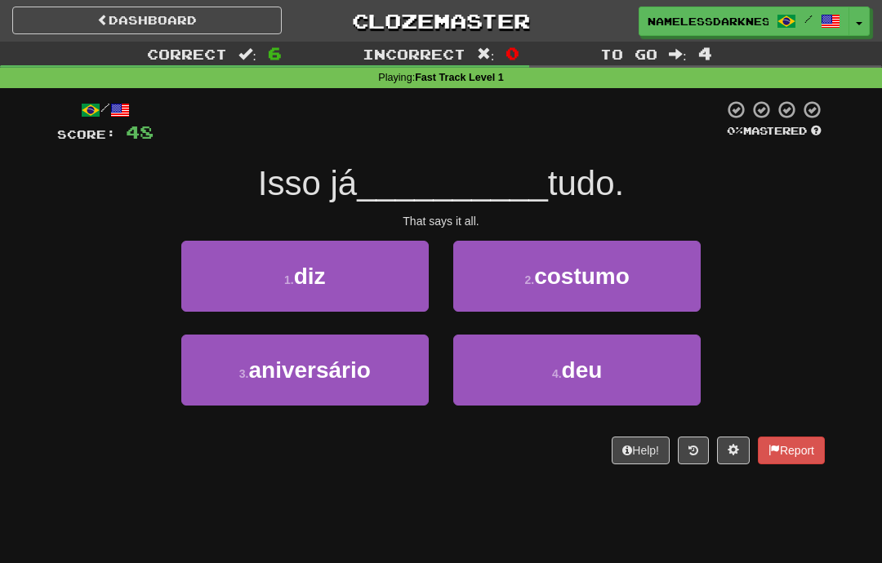
click at [413, 271] on button "1 . diz" at bounding box center [304, 276] width 247 height 71
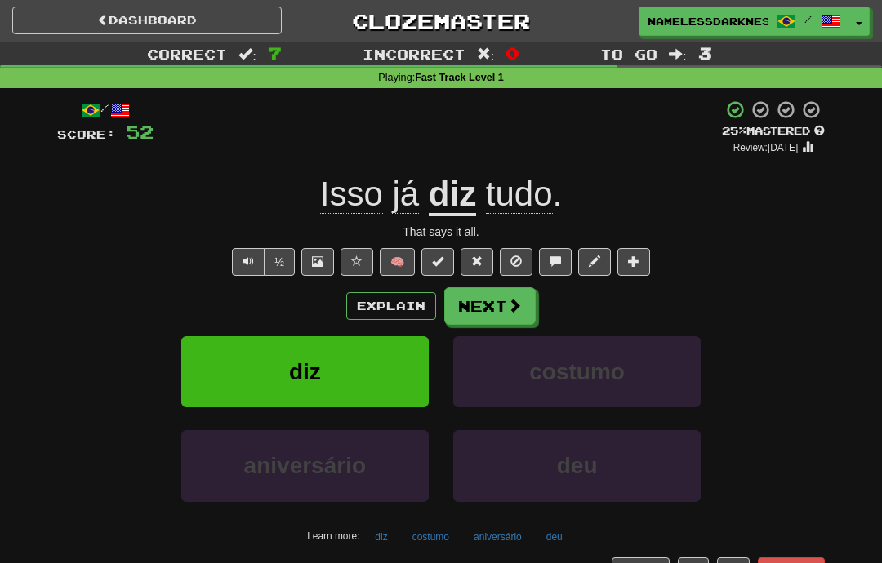
click at [505, 305] on button "Next" at bounding box center [489, 306] width 91 height 38
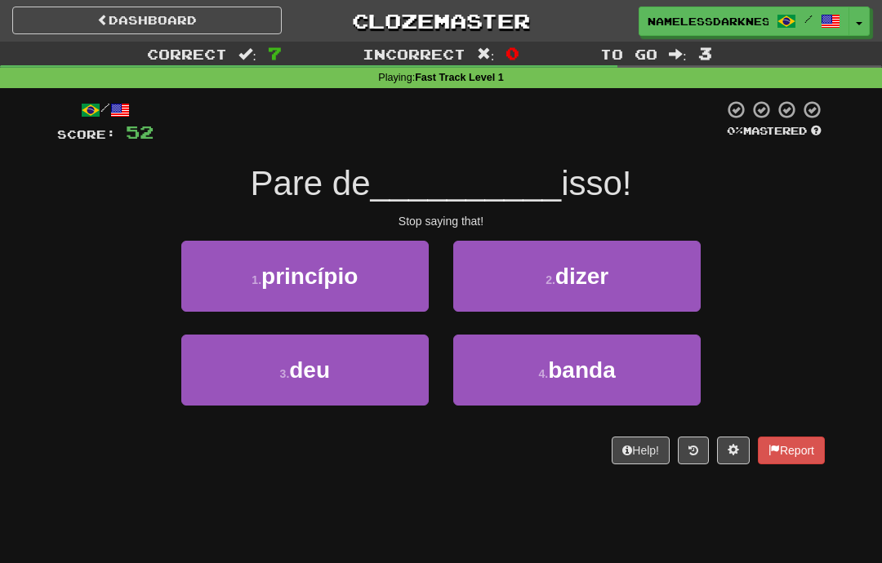
click at [564, 286] on span "dizer" at bounding box center [581, 276] width 53 height 25
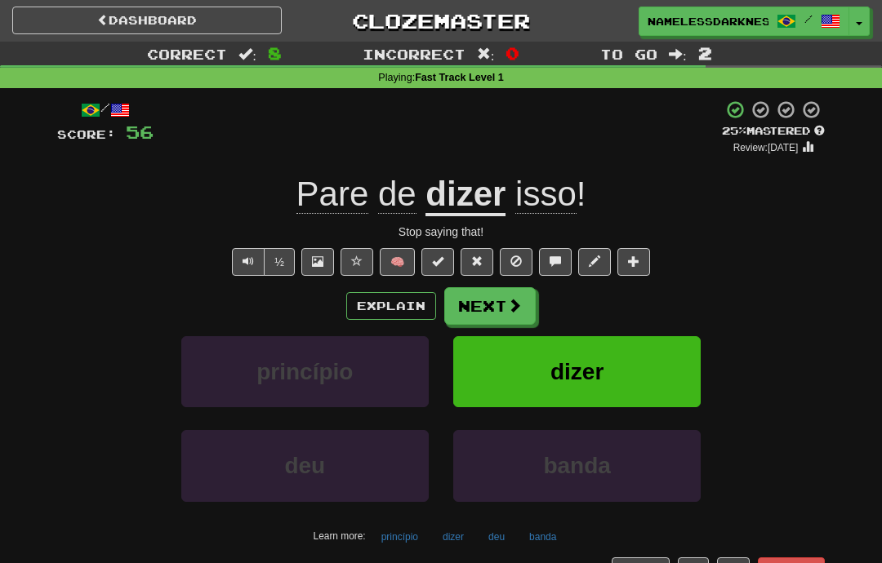
click at [513, 307] on span at bounding box center [514, 305] width 15 height 15
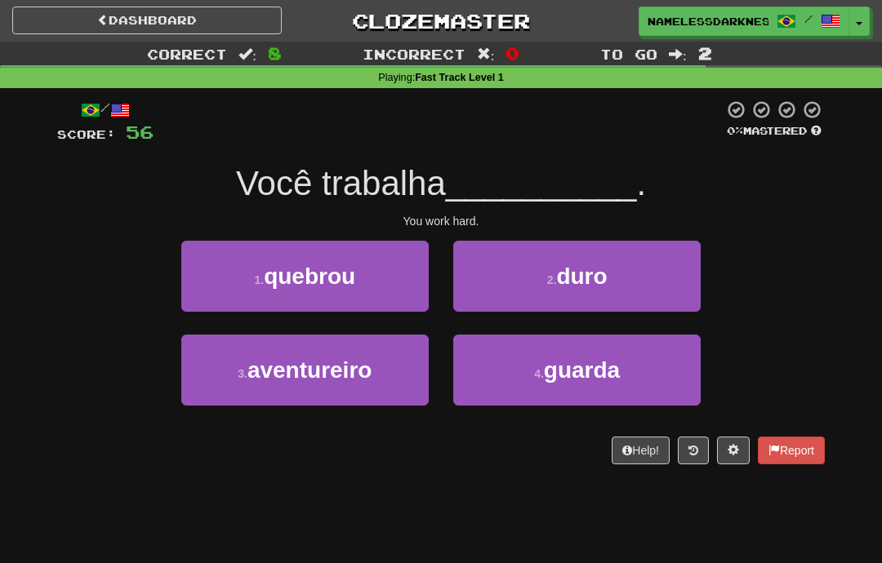
click at [521, 371] on button "4 . guarda" at bounding box center [576, 370] width 247 height 71
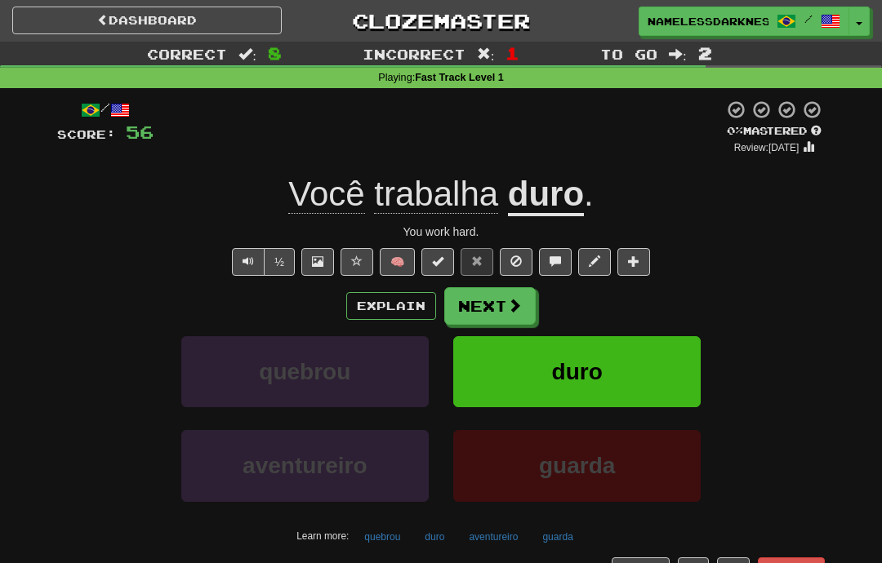
click at [487, 309] on button "Next" at bounding box center [489, 306] width 91 height 38
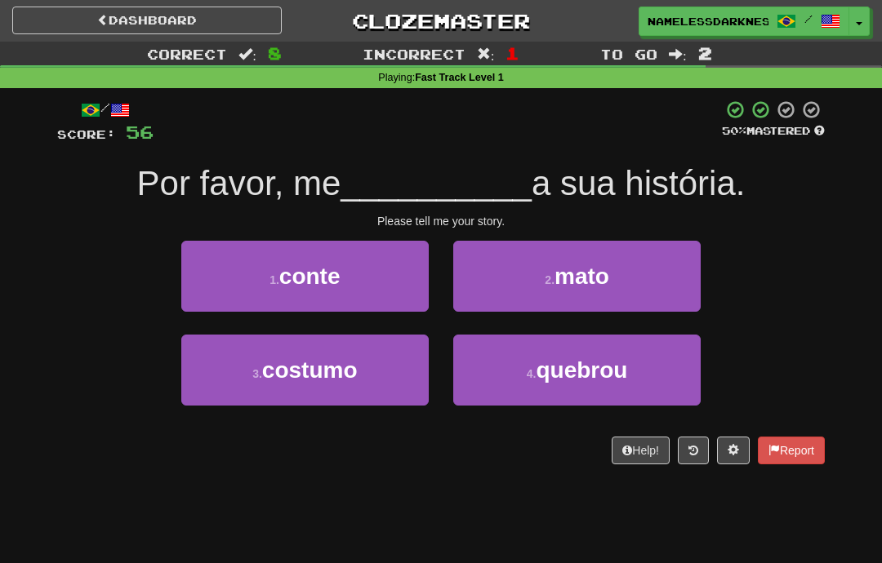
click at [408, 287] on button "1 . conte" at bounding box center [304, 276] width 247 height 71
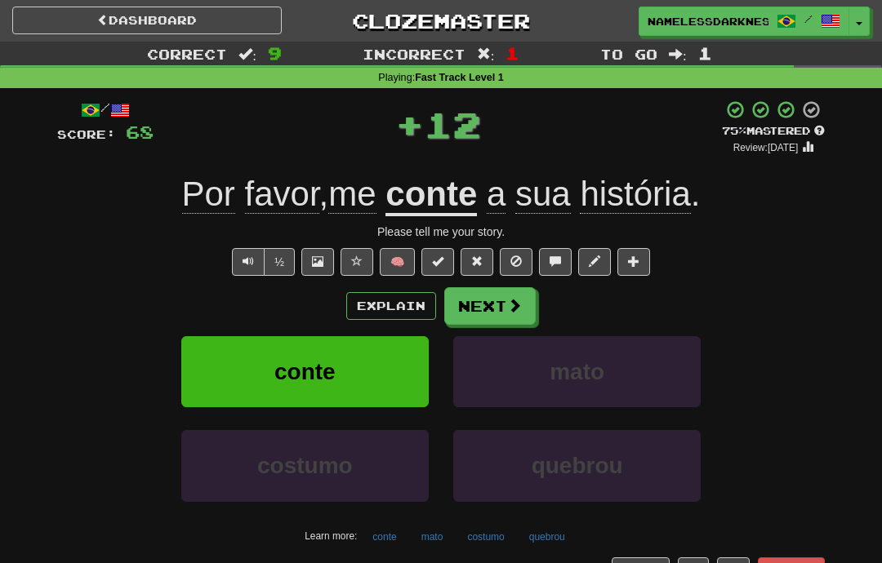
click at [417, 304] on button "Explain" at bounding box center [391, 306] width 90 height 28
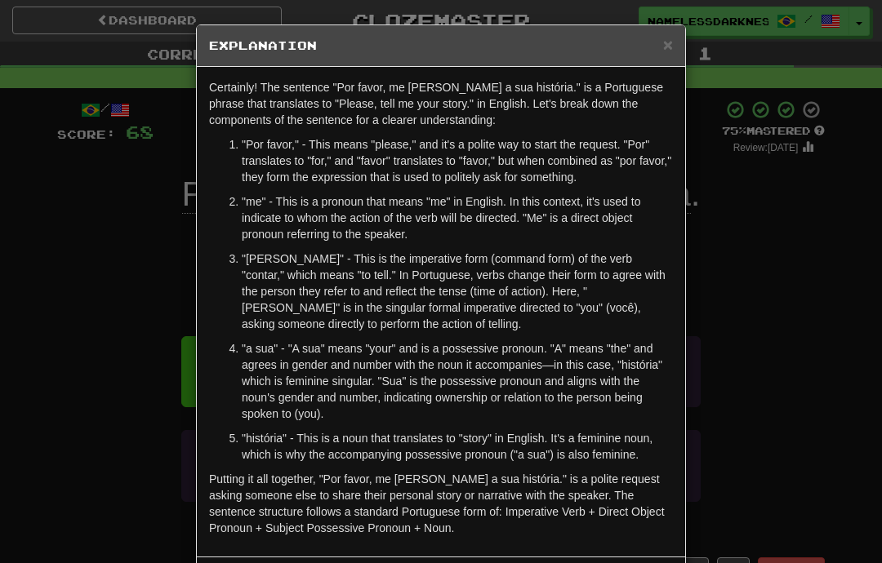
click at [750, 319] on div "× Explanation Certainly! The sentence "Por favor, me conte a sua história." is …" at bounding box center [441, 281] width 882 height 563
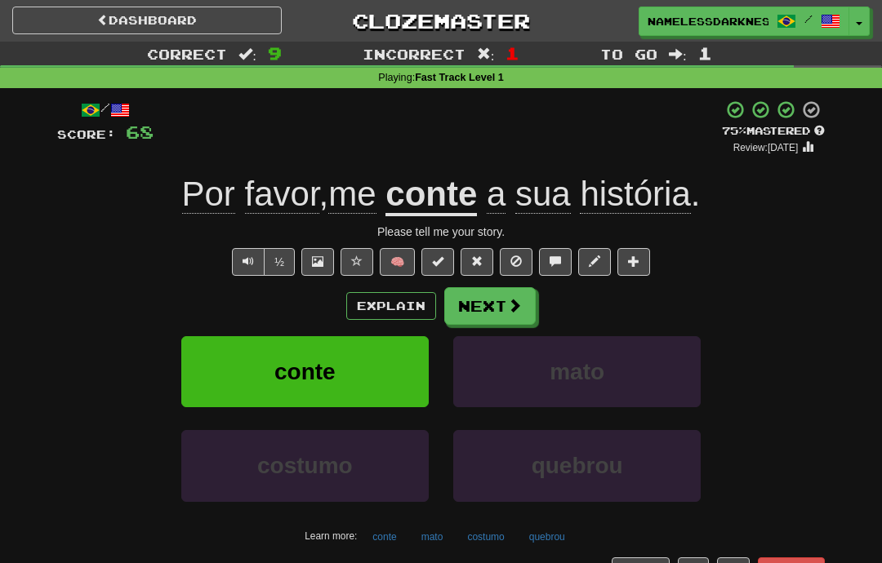
click at [519, 309] on span at bounding box center [514, 305] width 15 height 15
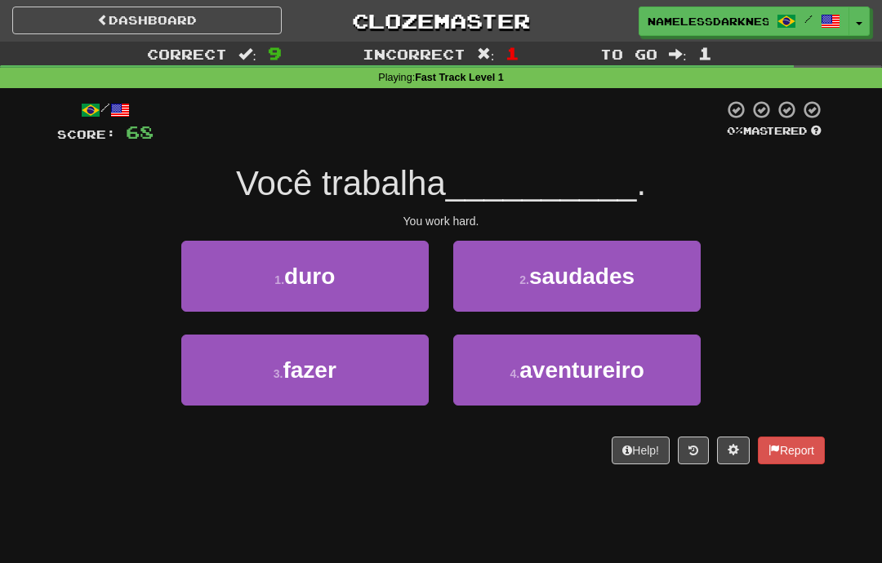
click at [402, 269] on button "1 . duro" at bounding box center [304, 276] width 247 height 71
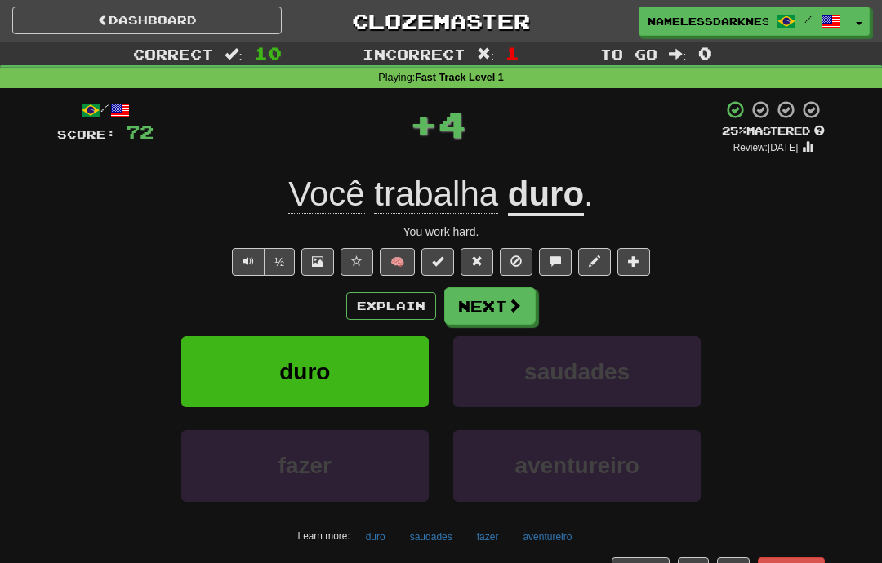
click at [524, 301] on button "Next" at bounding box center [489, 306] width 91 height 38
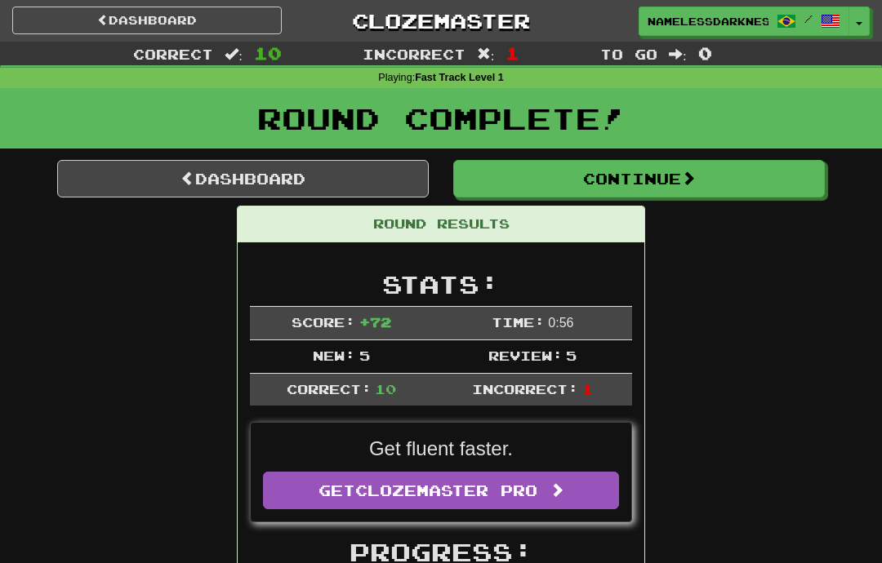
click at [688, 196] on button "Continue" at bounding box center [638, 179] width 371 height 38
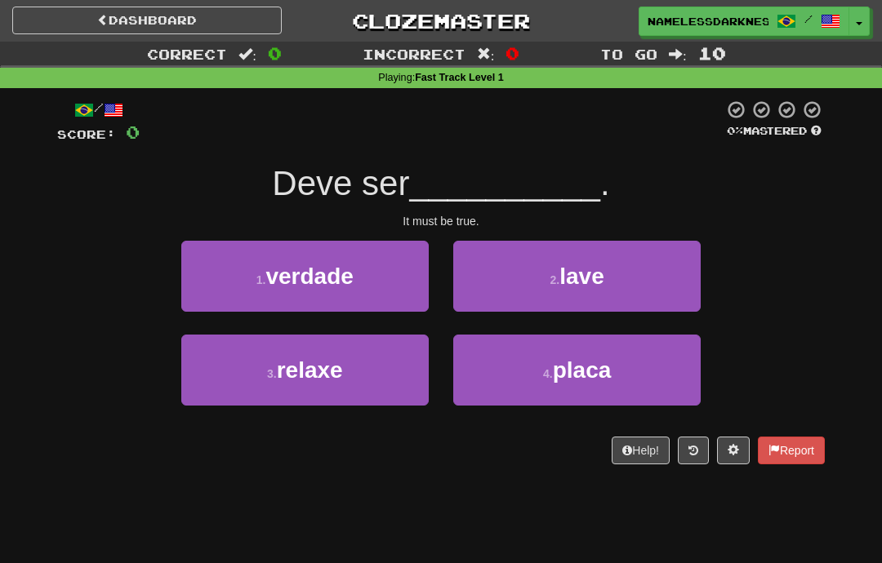
click at [368, 283] on button "1 . verdade" at bounding box center [304, 276] width 247 height 71
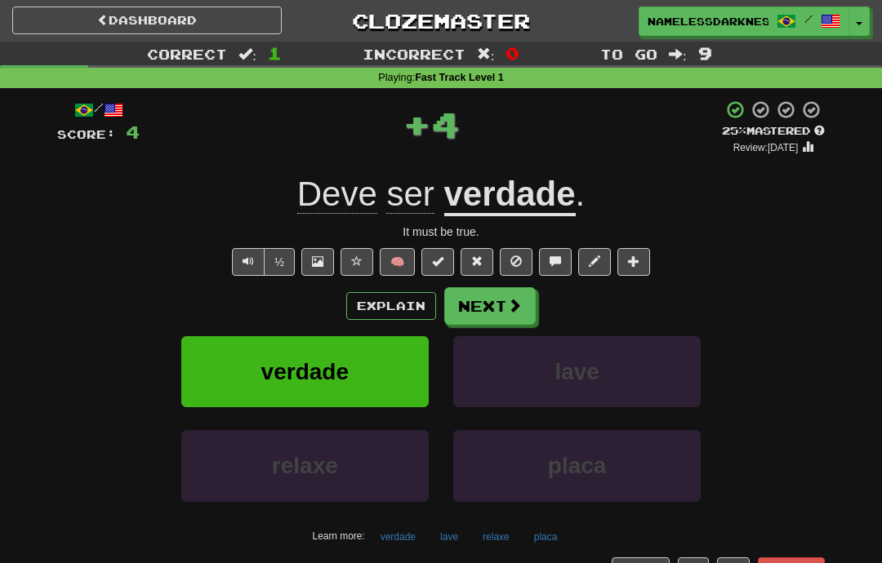
click at [501, 308] on button "Next" at bounding box center [489, 306] width 91 height 38
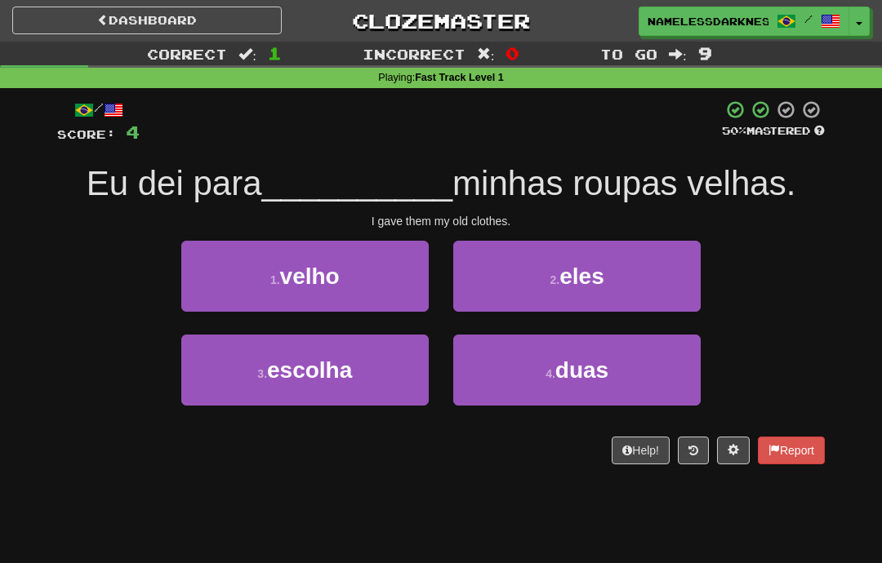
click at [400, 282] on button "1 . velho" at bounding box center [304, 276] width 247 height 71
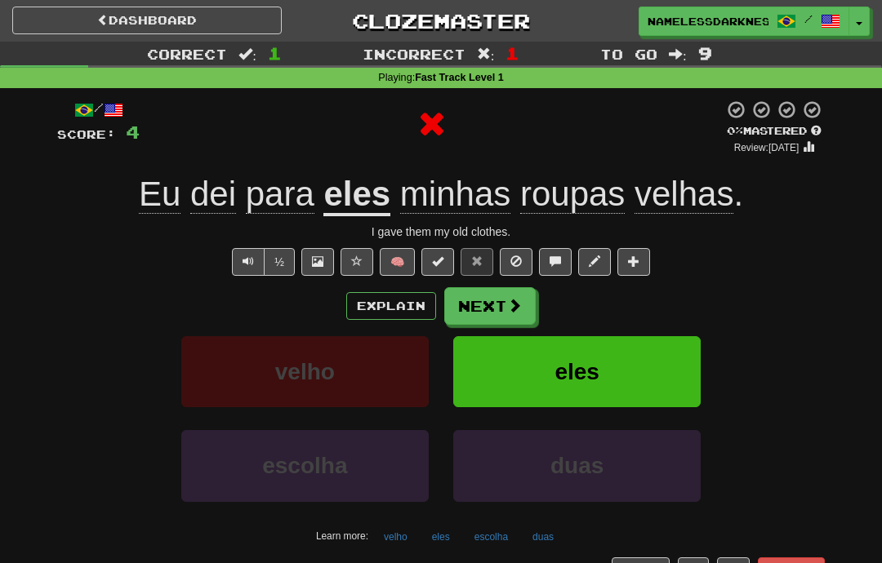
click at [505, 303] on button "Next" at bounding box center [489, 306] width 91 height 38
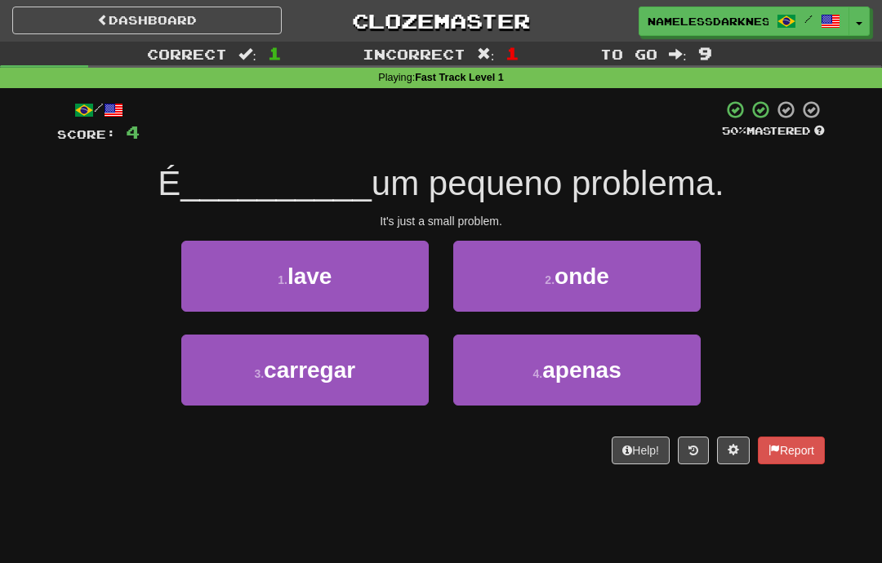
click at [612, 365] on span "apenas" at bounding box center [581, 370] width 79 height 25
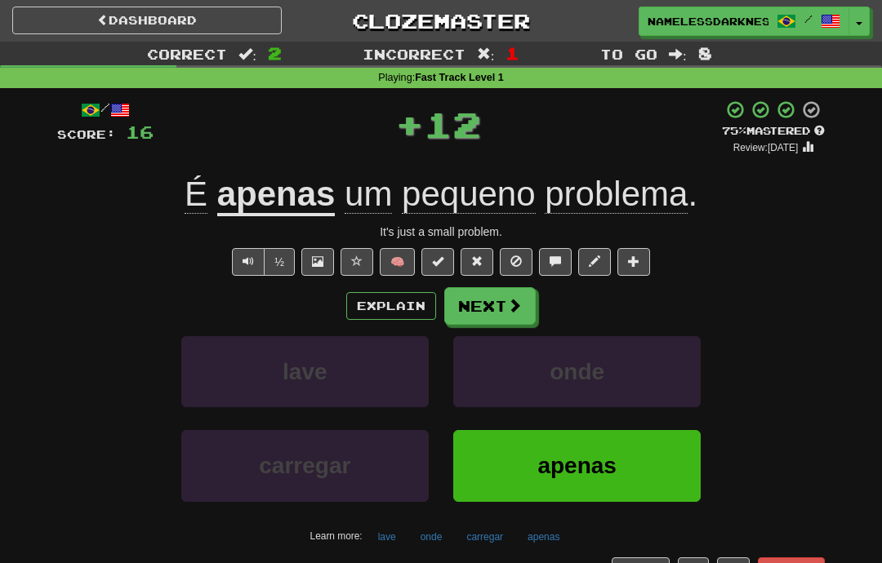
click at [415, 309] on button "Explain" at bounding box center [391, 306] width 90 height 28
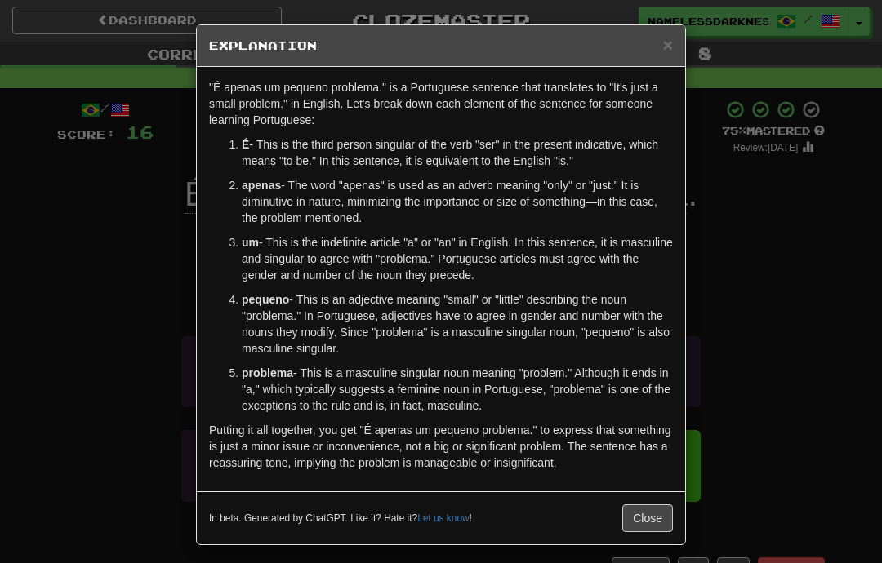
click at [120, 265] on div "× Explanation "É apenas um pequeno problema." is a Portuguese sentence that tra…" at bounding box center [441, 281] width 882 height 563
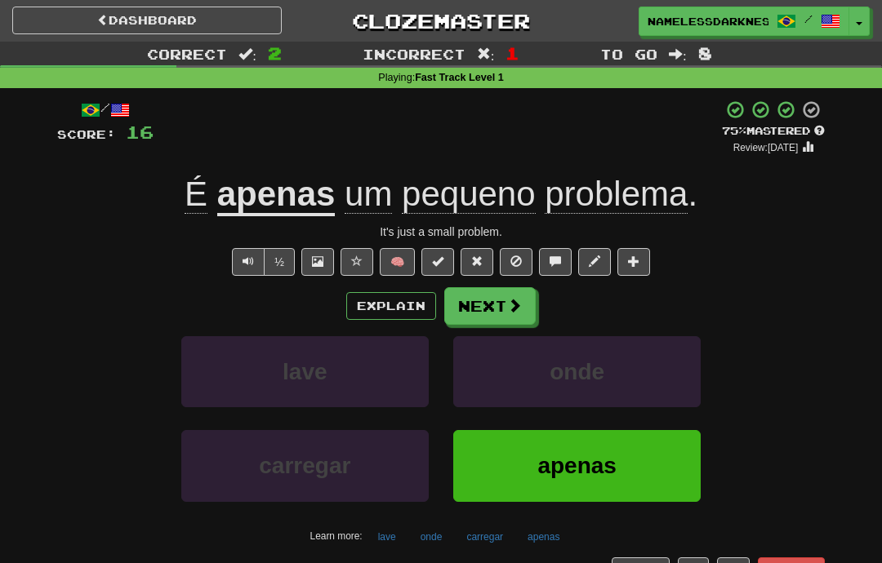
click at [529, 304] on button "Next" at bounding box center [489, 306] width 91 height 38
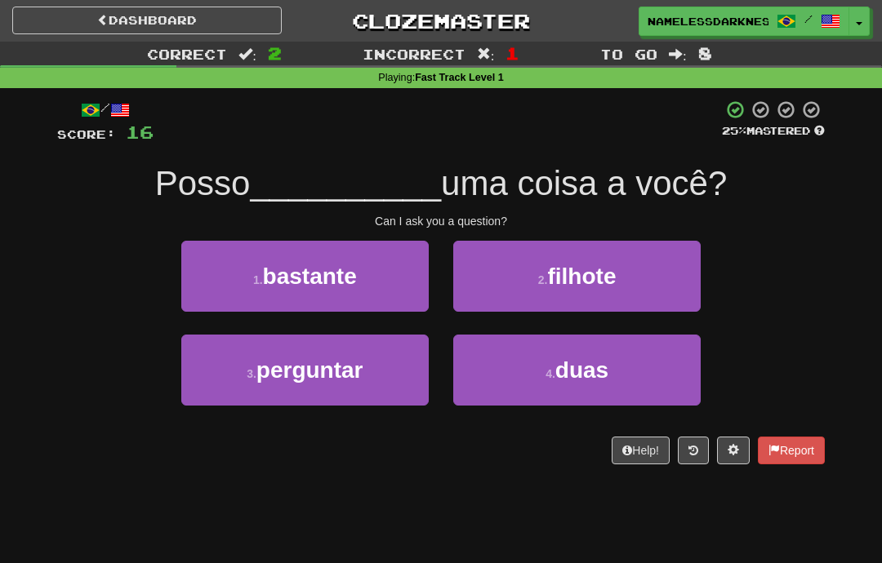
click at [389, 372] on button "3 . perguntar" at bounding box center [304, 370] width 247 height 71
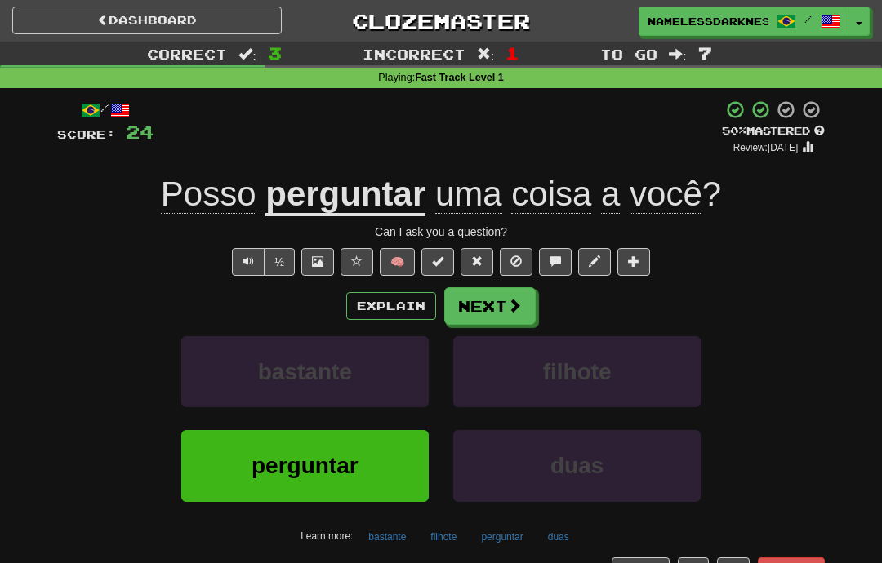
click at [492, 294] on button "Next" at bounding box center [489, 306] width 91 height 38
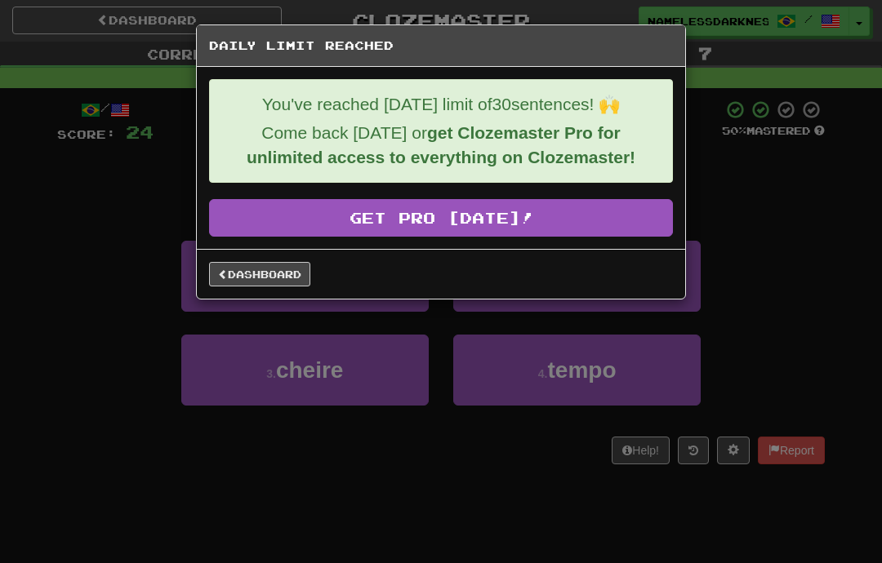
click at [272, 281] on link "Dashboard" at bounding box center [259, 274] width 101 height 24
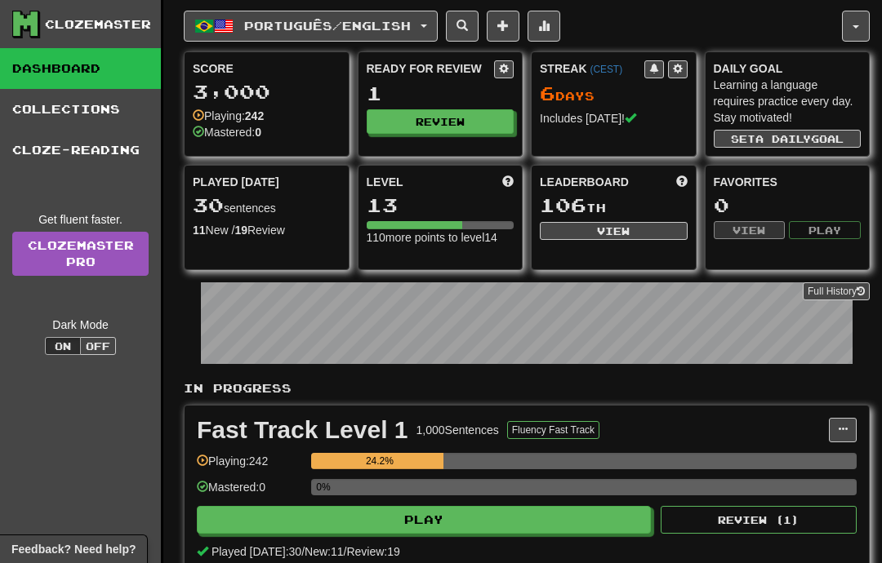
click at [828, 140] on button "Set a daily goal" at bounding box center [787, 139] width 148 height 18
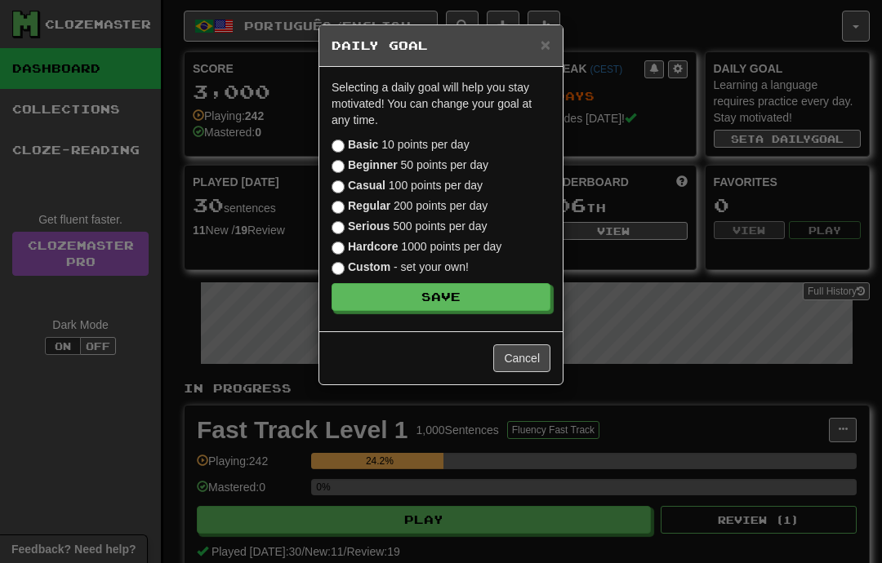
click at [679, 357] on div "× Daily Goal Selecting a daily goal will help you stay motivated ! You can chan…" at bounding box center [441, 281] width 882 height 563
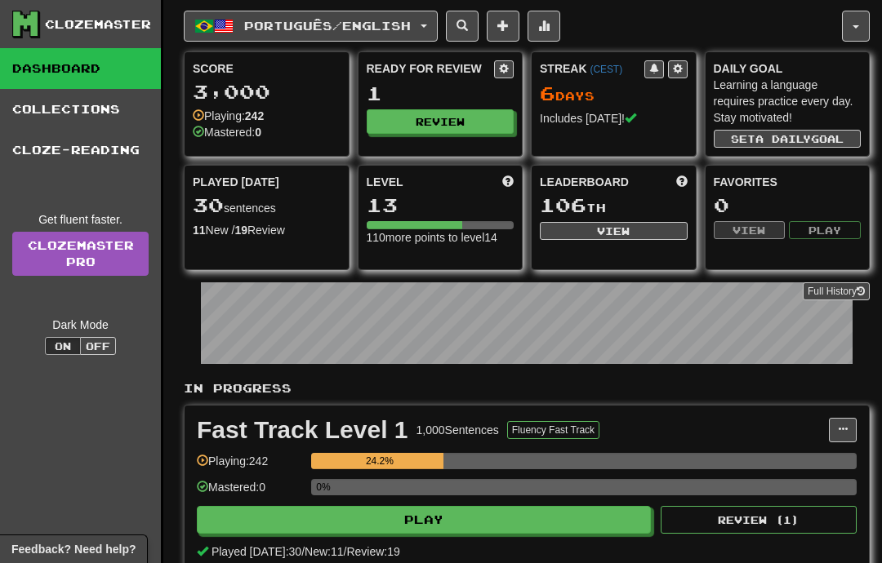
click at [842, 29] on button "button" at bounding box center [856, 26] width 28 height 31
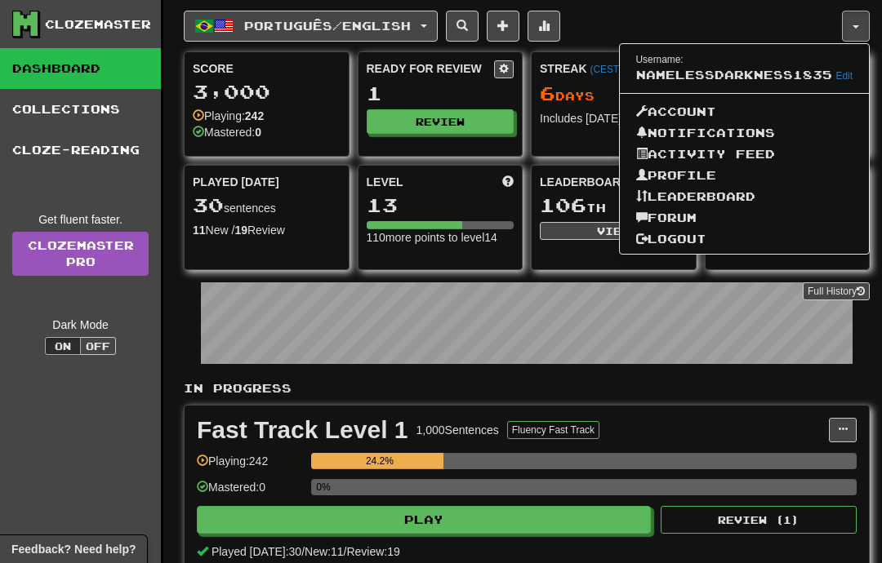
click at [527, 391] on div at bounding box center [441, 281] width 882 height 563
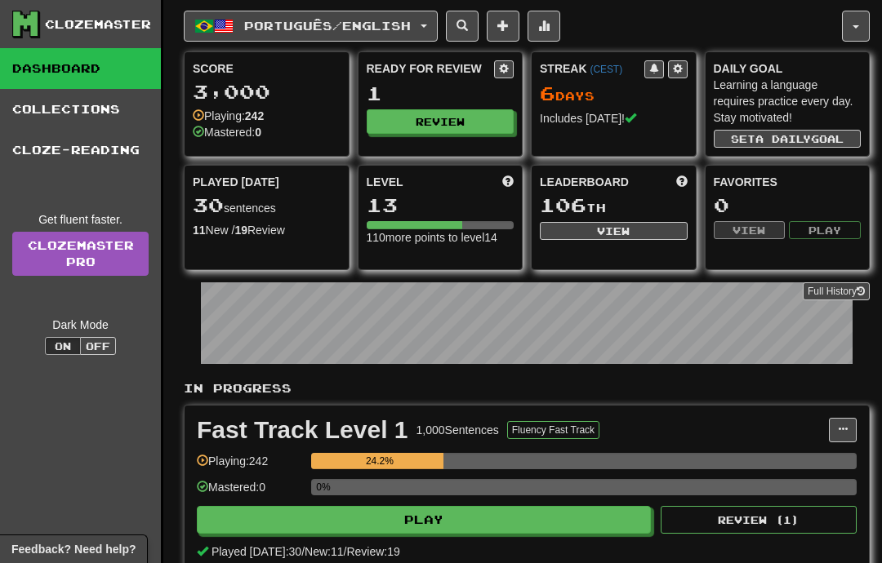
click at [861, 25] on button "button" at bounding box center [856, 26] width 28 height 31
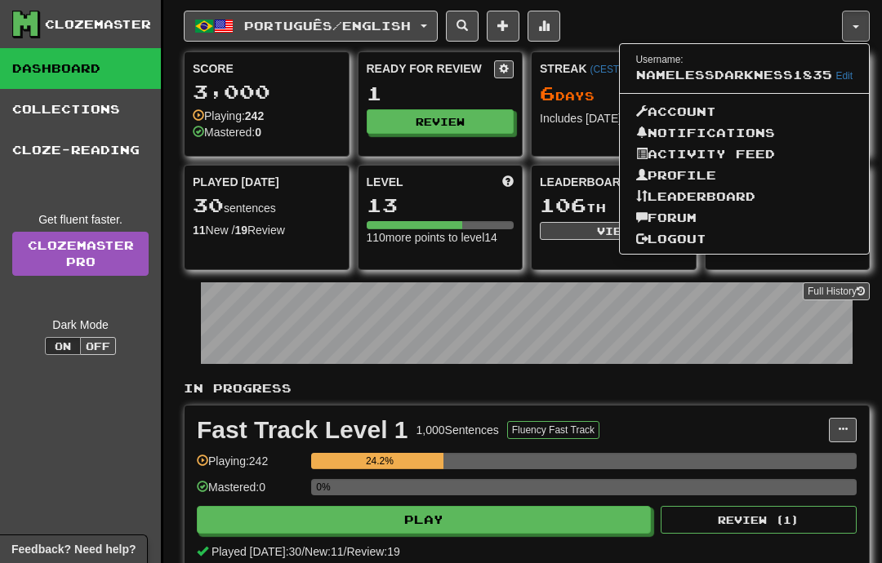
click at [704, 239] on link "Logout" at bounding box center [745, 239] width 250 height 21
